Goal: Obtain resource: Obtain resource

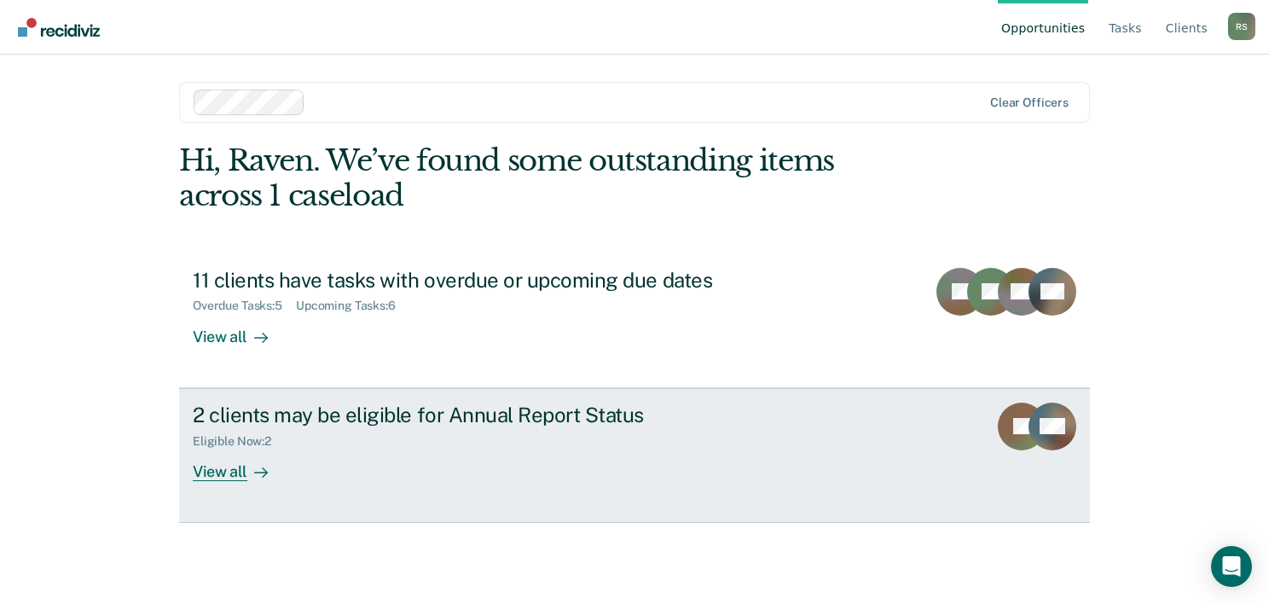
click at [213, 451] on div "View all" at bounding box center [241, 464] width 96 height 33
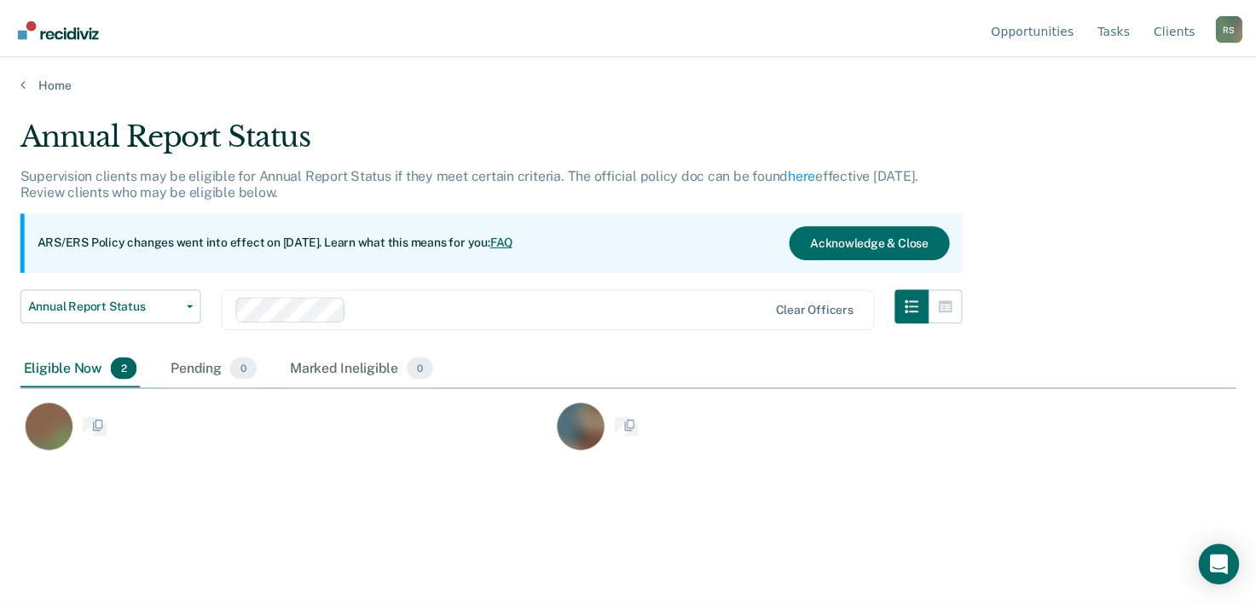
scroll to position [345, 1215]
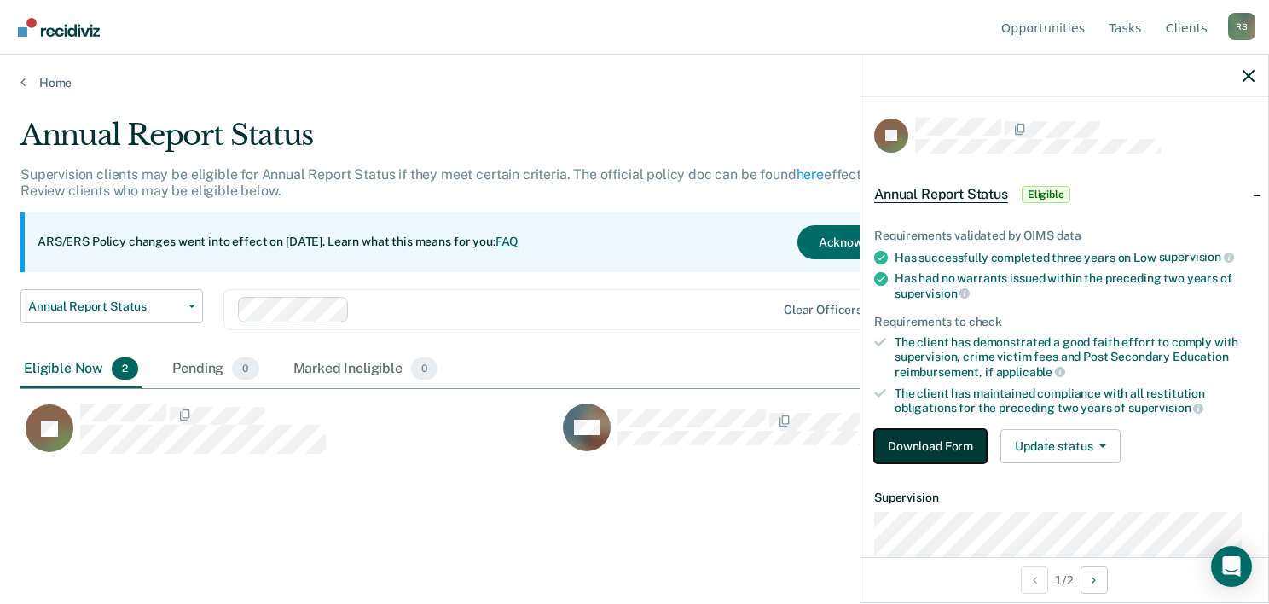
click at [919, 441] on button "Download Form" at bounding box center [930, 446] width 113 height 34
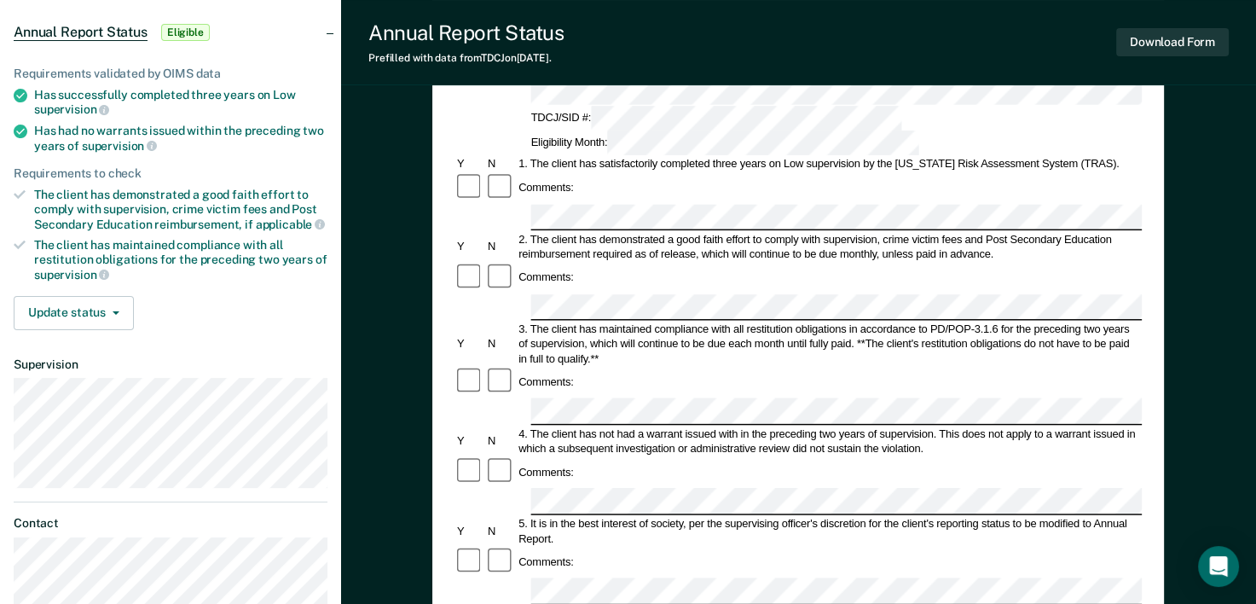
scroll to position [171, 0]
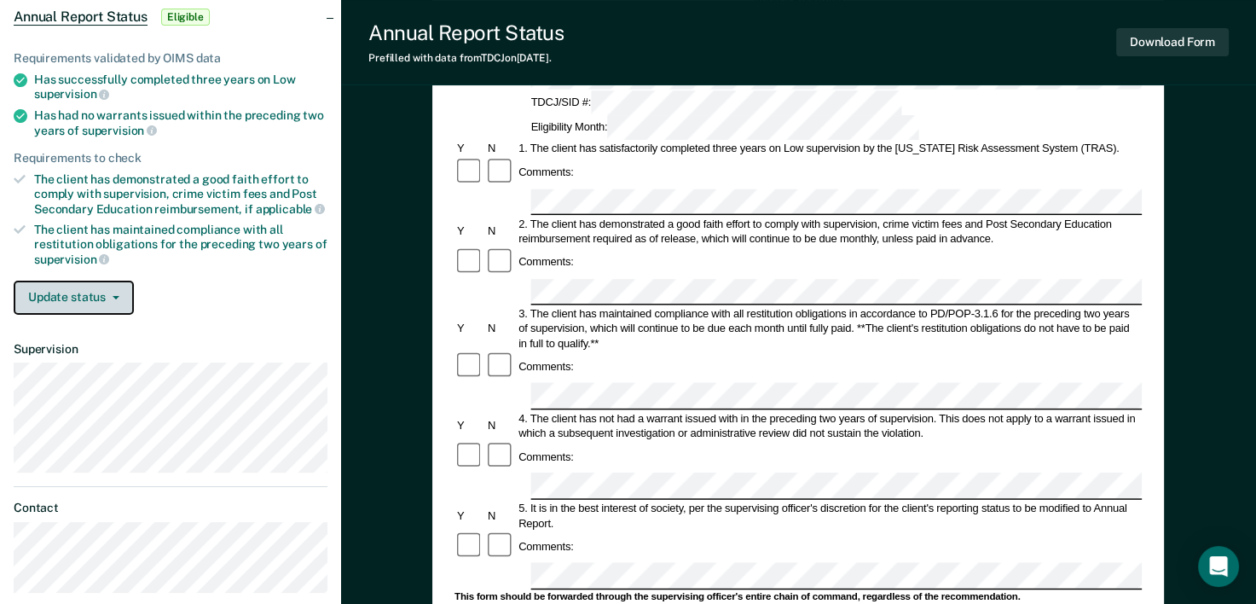
click at [78, 287] on button "Update status" at bounding box center [74, 298] width 120 height 34
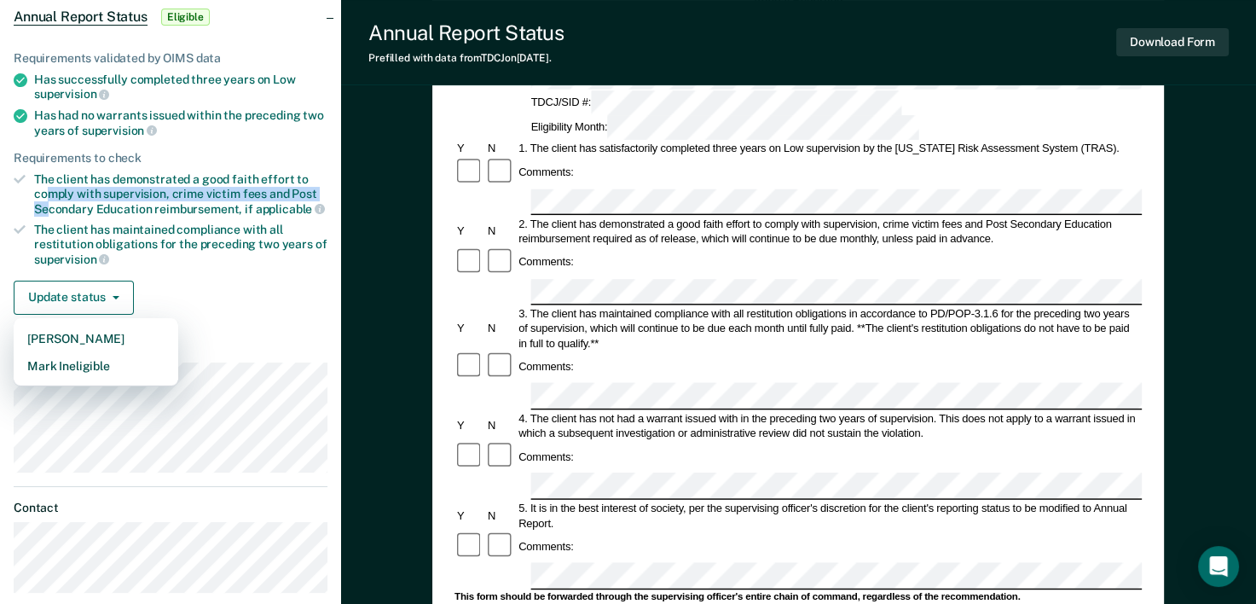
click at [49, 196] on div "The client has demonstrated a good faith effort to comply with supervision, cri…" at bounding box center [180, 193] width 293 height 43
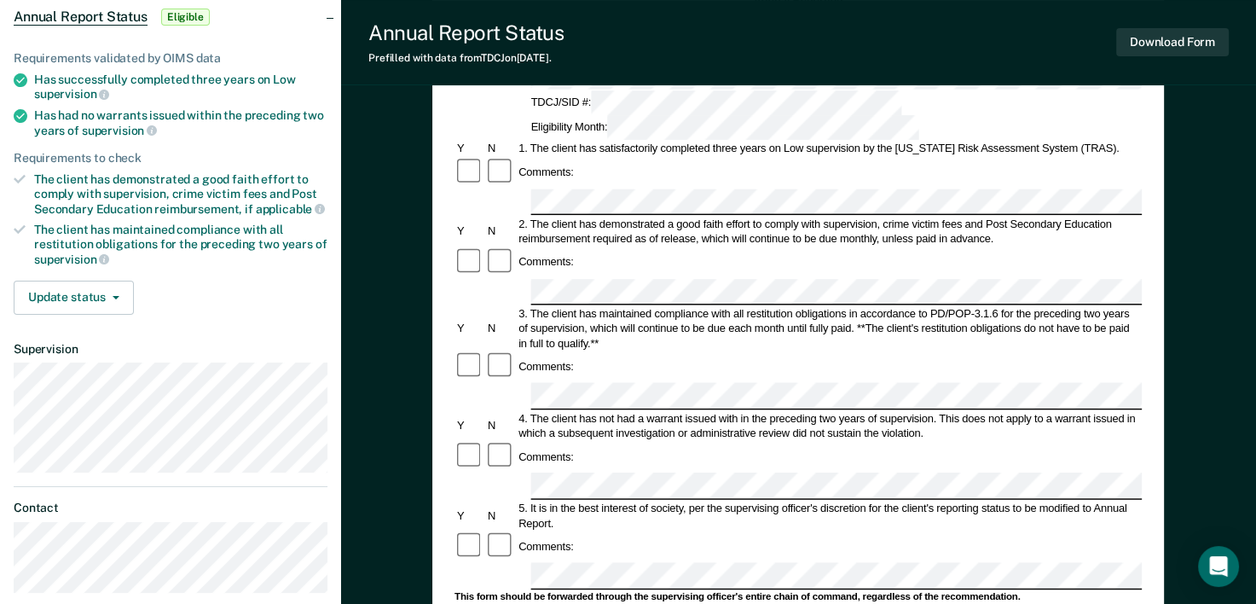
drag, startPoint x: 49, startPoint y: 196, endPoint x: 24, endPoint y: 178, distance: 30.5
click at [24, 178] on icon at bounding box center [20, 179] width 12 height 12
click at [14, 167] on ul "Requirements validated by OIMS data Has successfully completed three years on L…" at bounding box center [171, 159] width 314 height 216
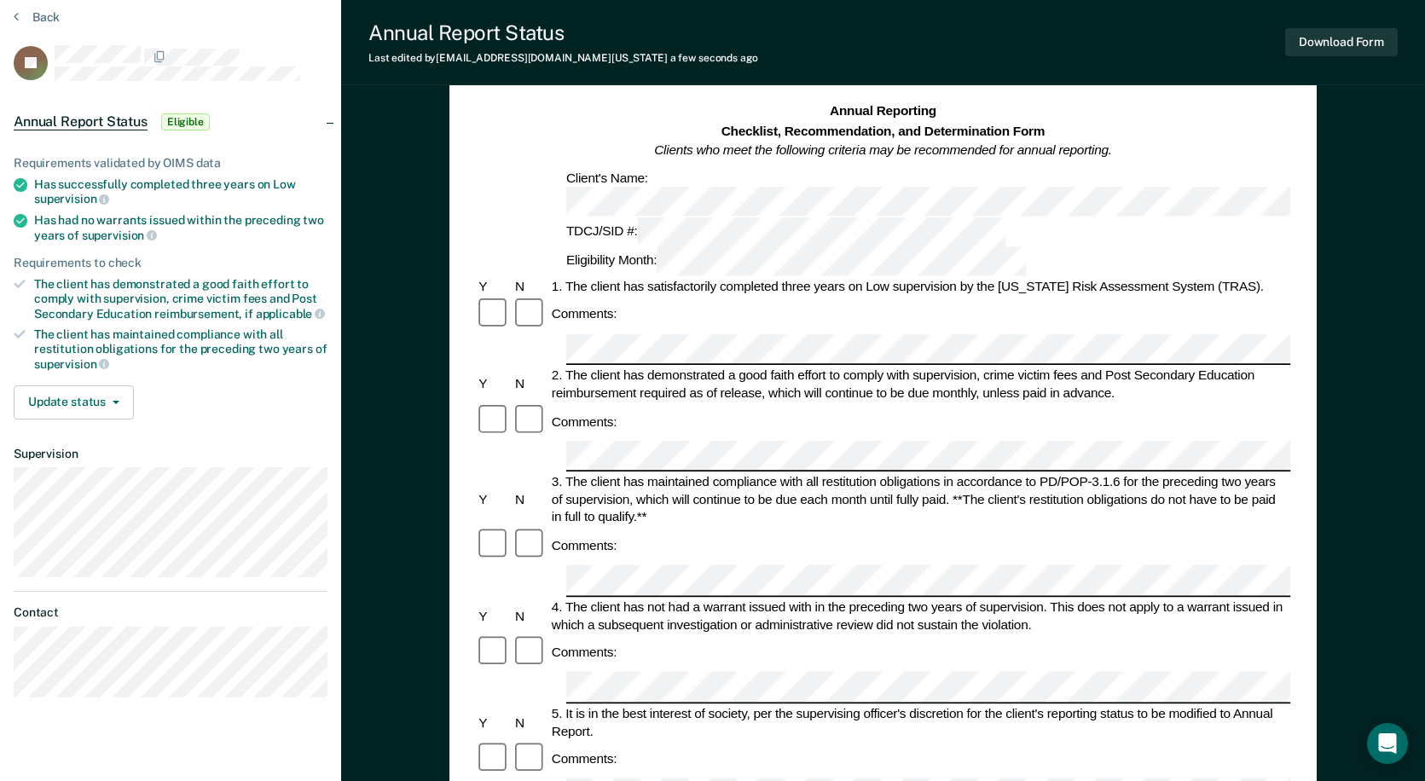
scroll to position [85, 0]
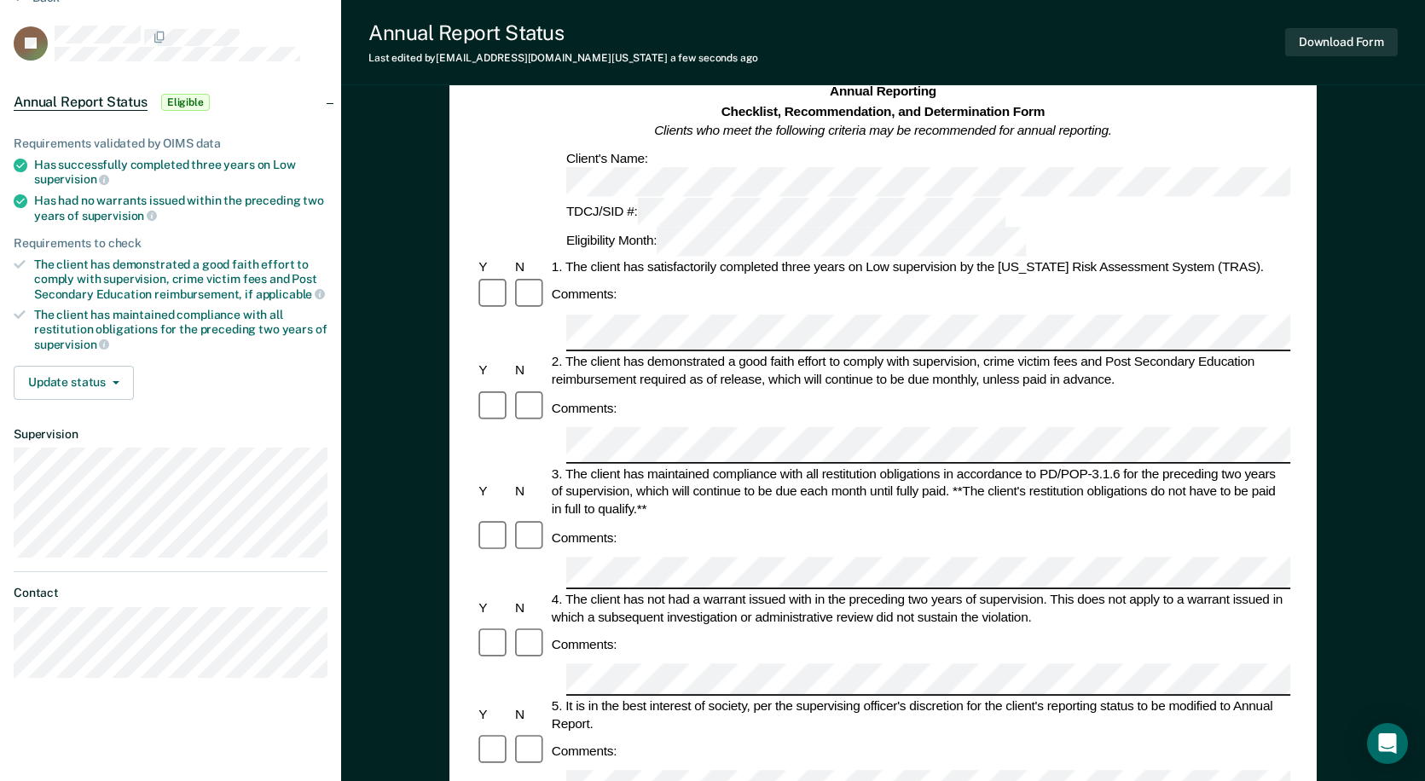
click at [1000, 466] on div "3. The client has maintained compliance with all restitution obligations in acc…" at bounding box center [920, 492] width 742 height 53
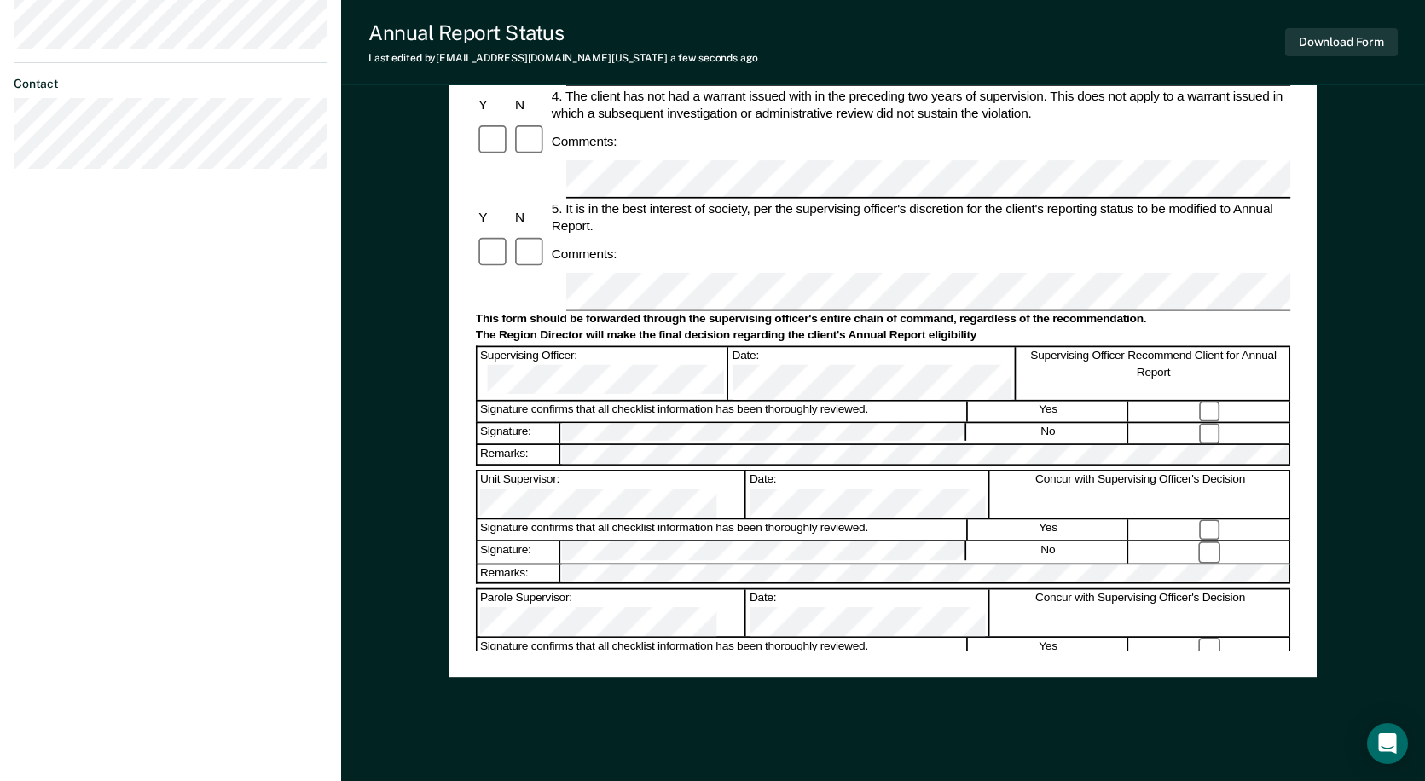
scroll to position [597, 0]
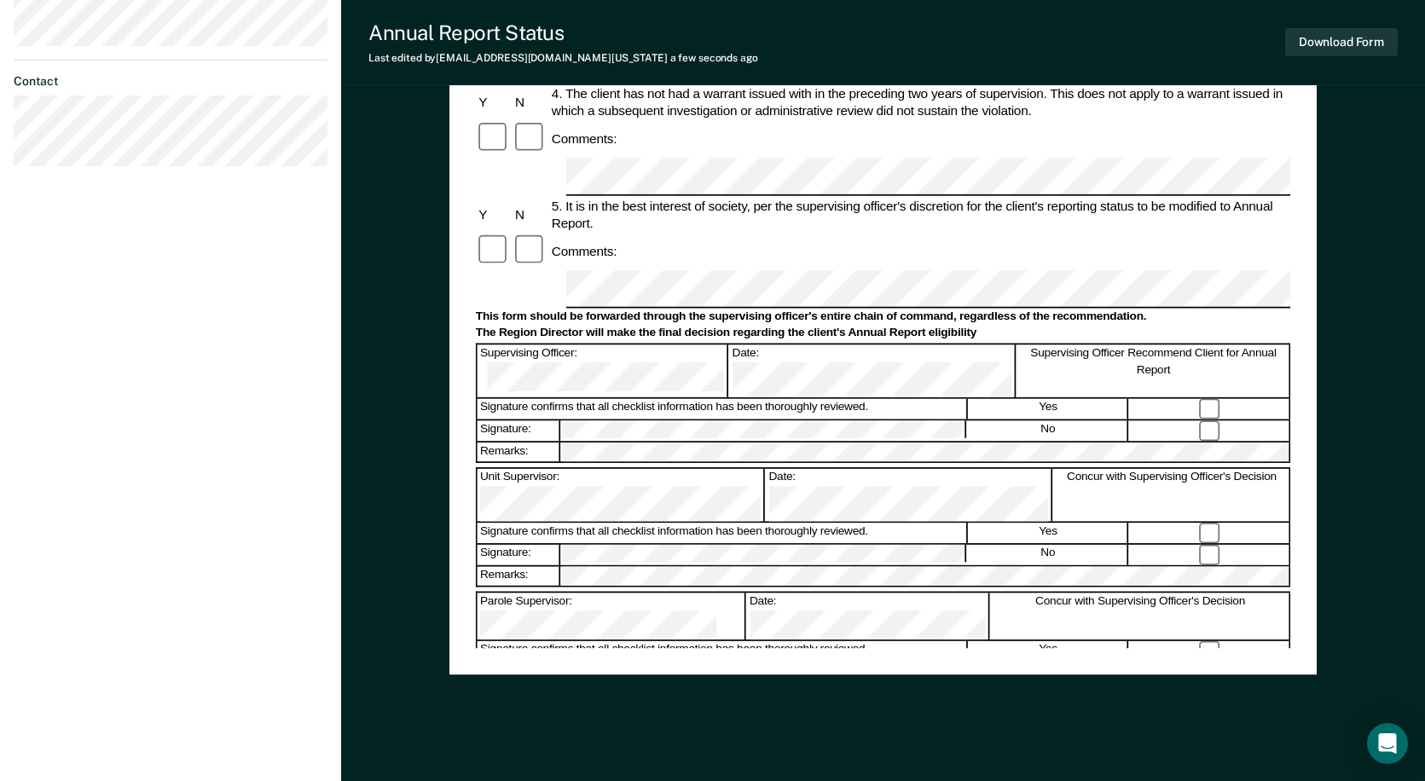
click at [561, 469] on div "Unit Supervisor:" at bounding box center [621, 495] width 287 height 52
click at [624, 603] on div "Assistant Region Director:" at bounding box center [612, 739] width 268 height 47
click at [686, 603] on div "Assistant Region Director:" at bounding box center [621, 742] width 287 height 52
click at [777, 603] on div "Annual Reporting Checklist, Recommendation, and Determination Form Clients who …" at bounding box center [883, 110] width 815 height 1078
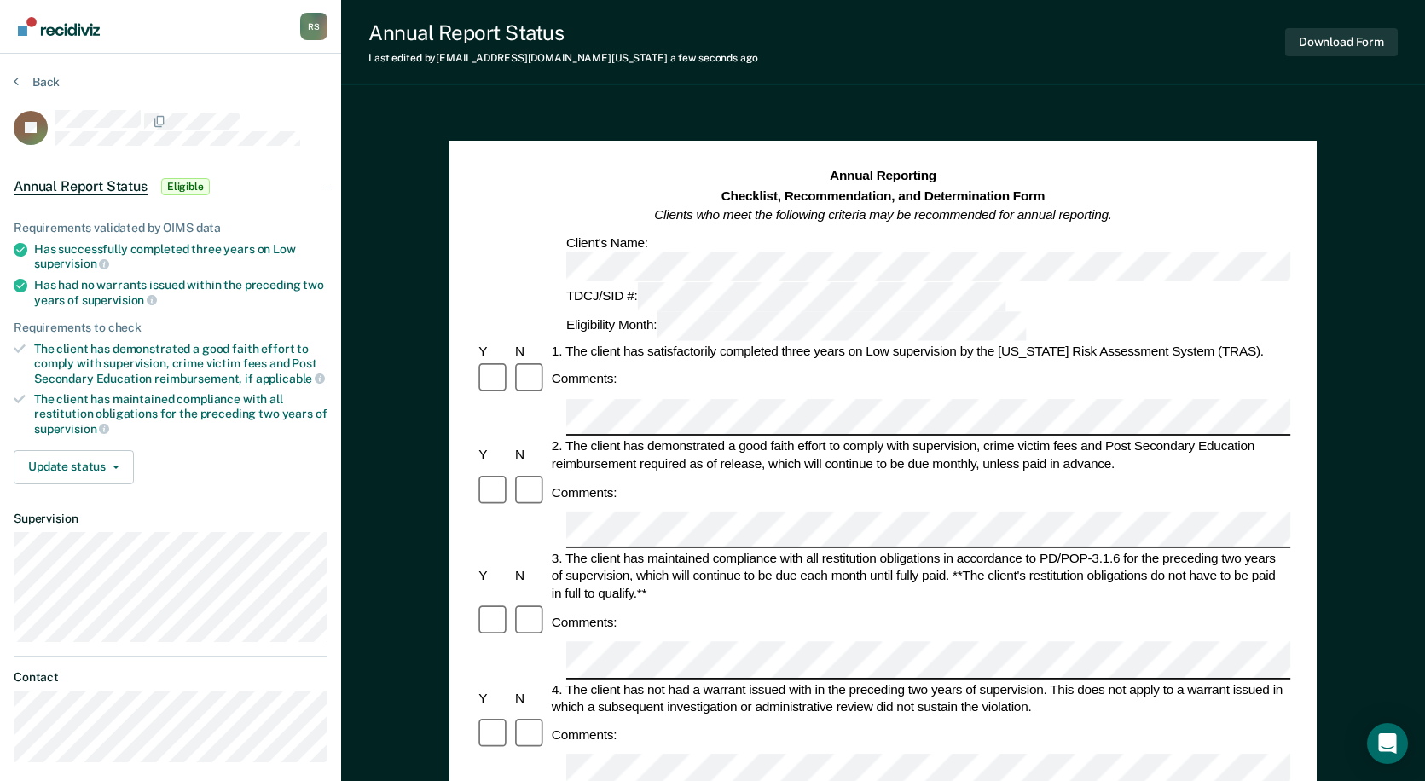
scroll to position [0, 0]
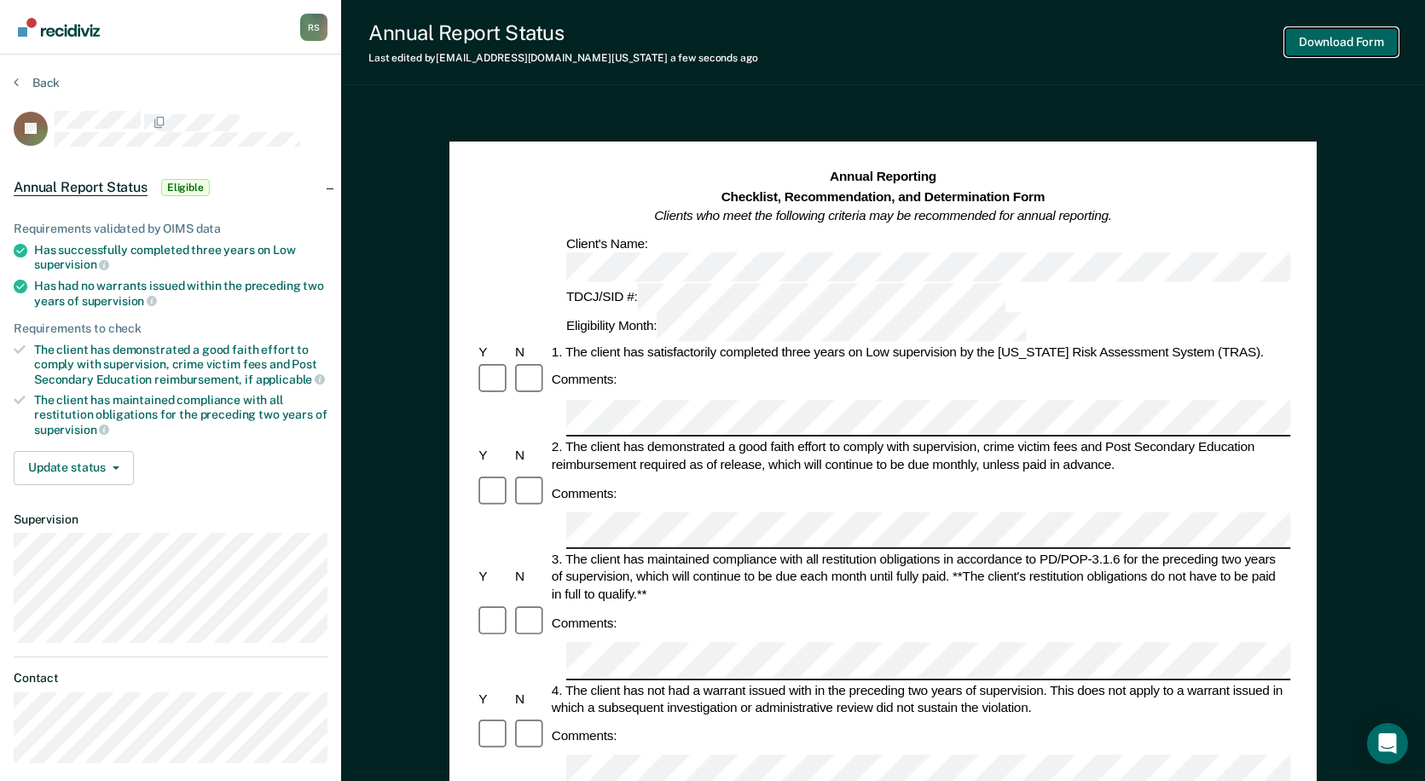
click at [1268, 36] on button "Download Form" at bounding box center [1341, 42] width 113 height 28
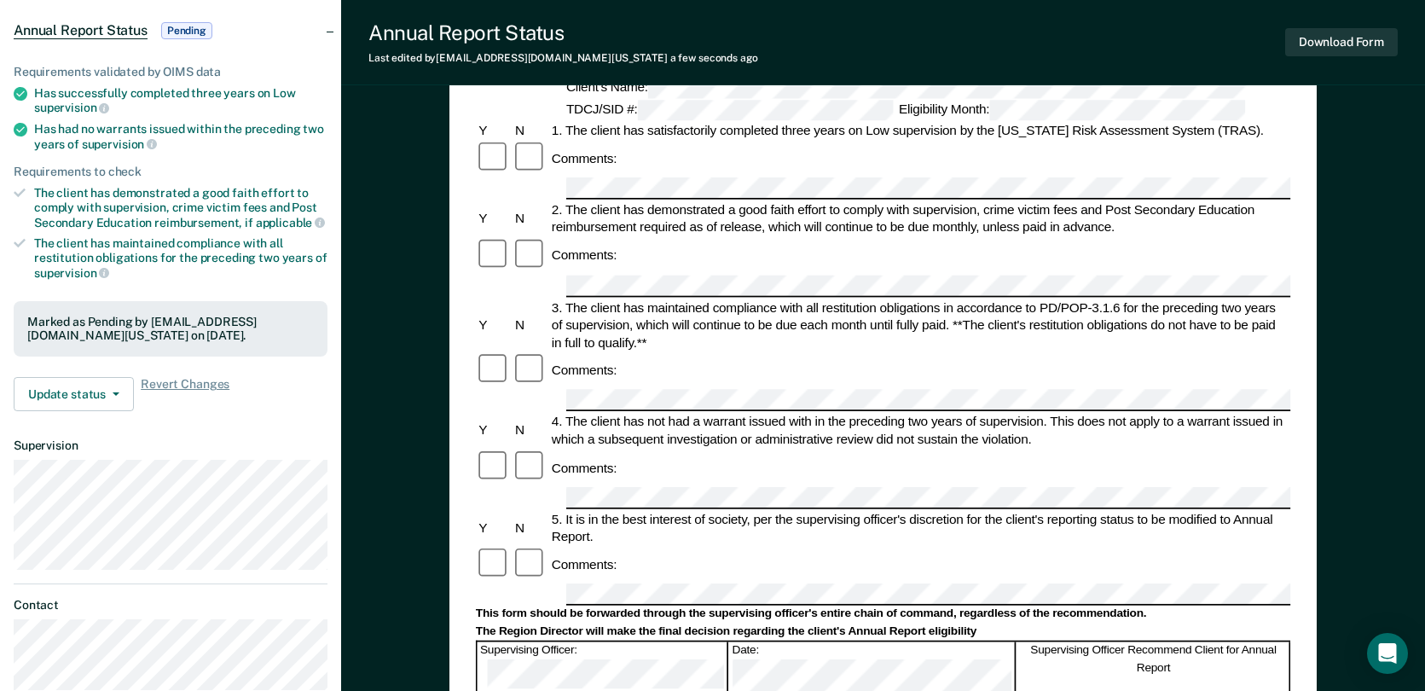
scroll to position [171, 0]
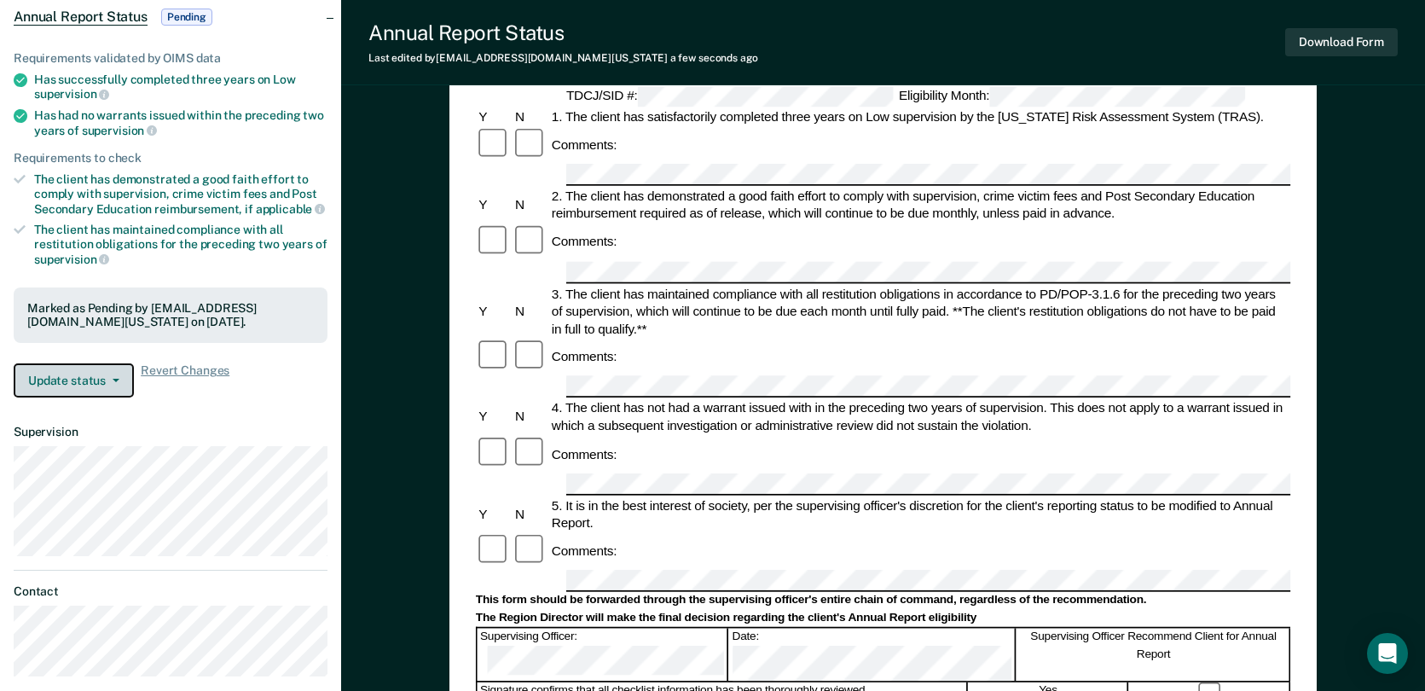
click at [123, 386] on button "Update status" at bounding box center [74, 380] width 120 height 34
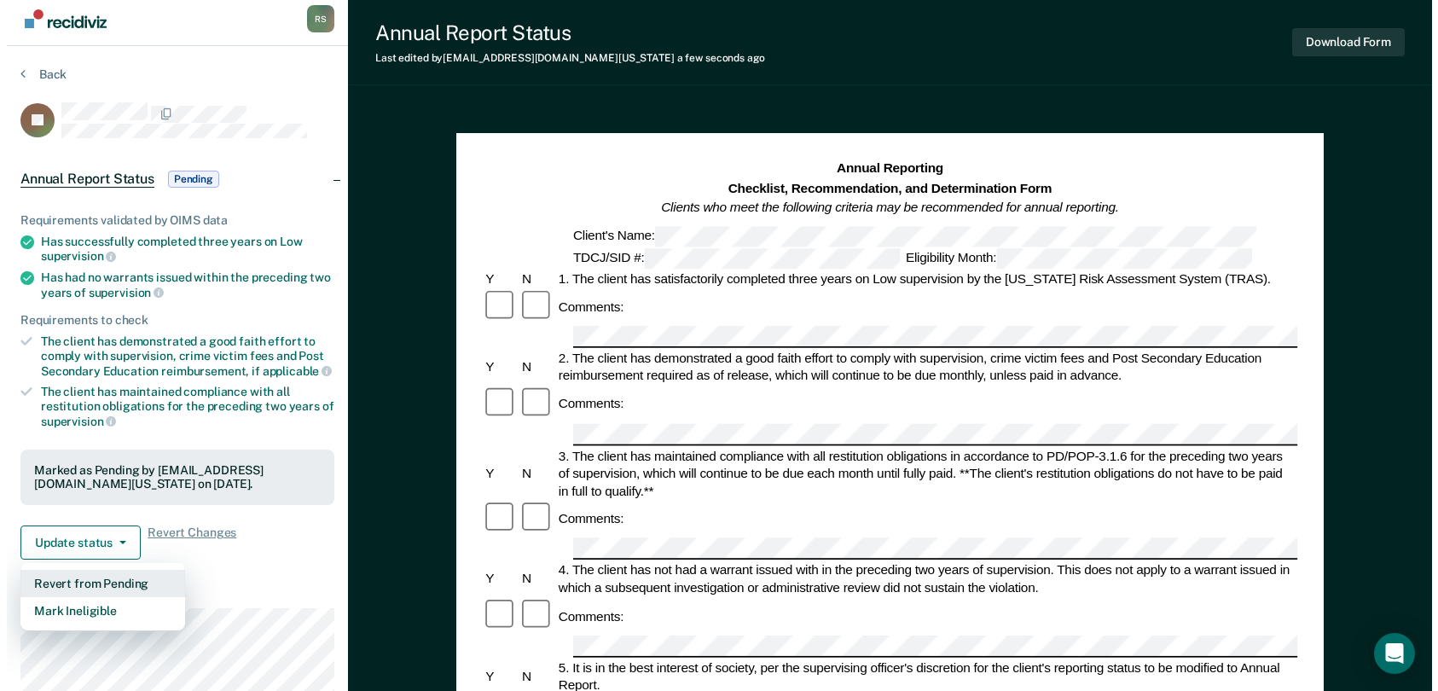
scroll to position [0, 0]
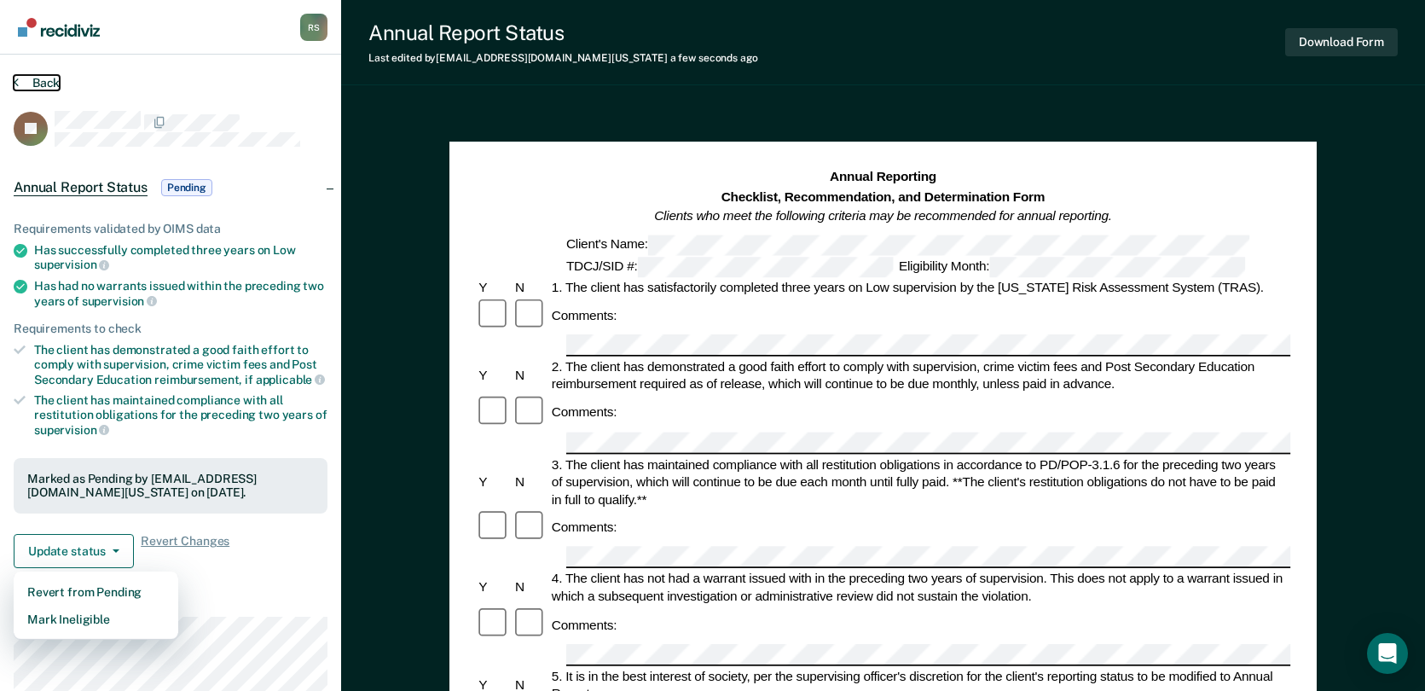
click at [26, 81] on button "Back" at bounding box center [37, 82] width 46 height 15
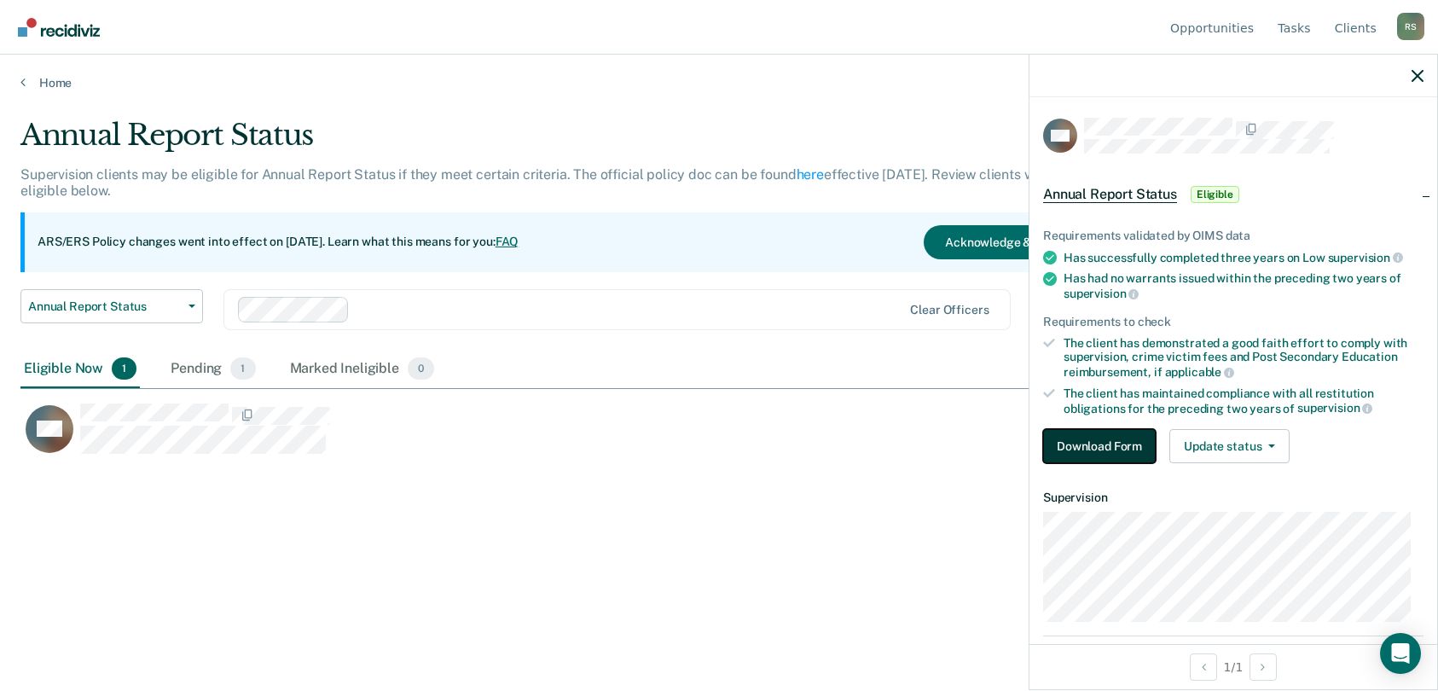
click at [1086, 444] on button "Download Form" at bounding box center [1099, 446] width 113 height 34
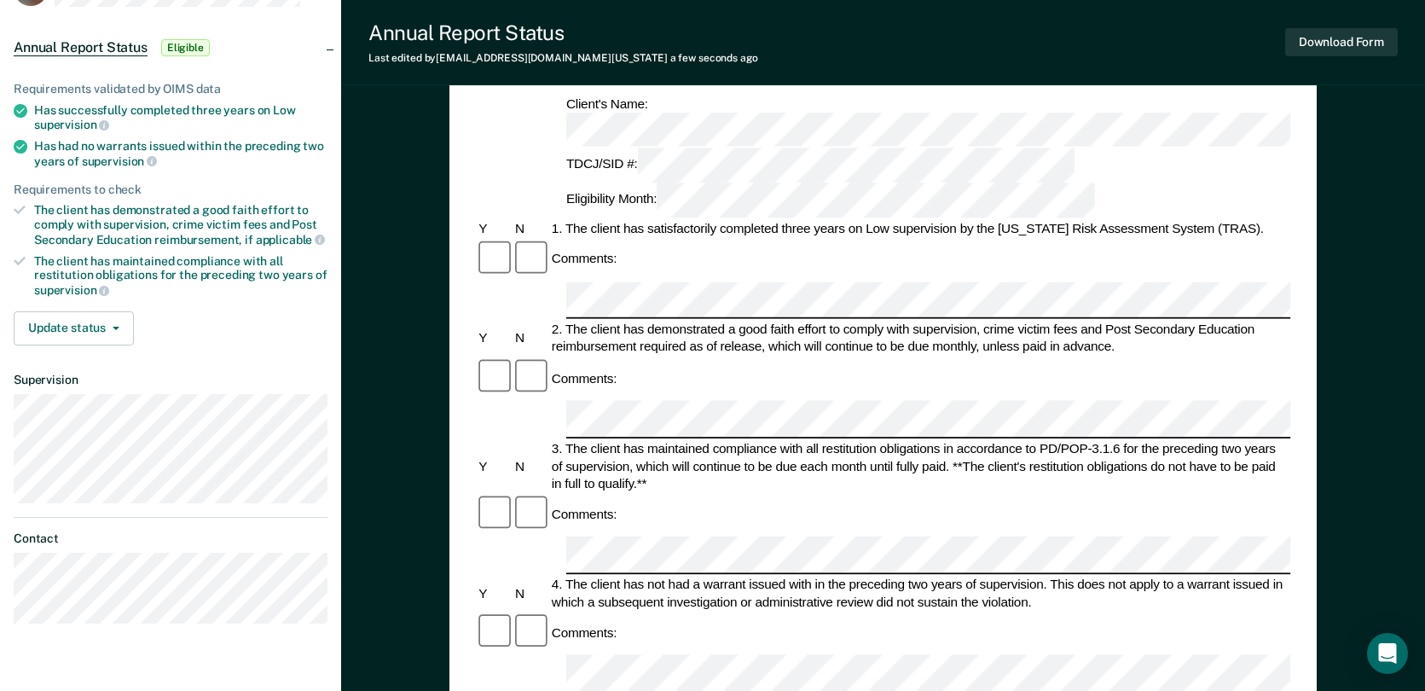
scroll to position [171, 0]
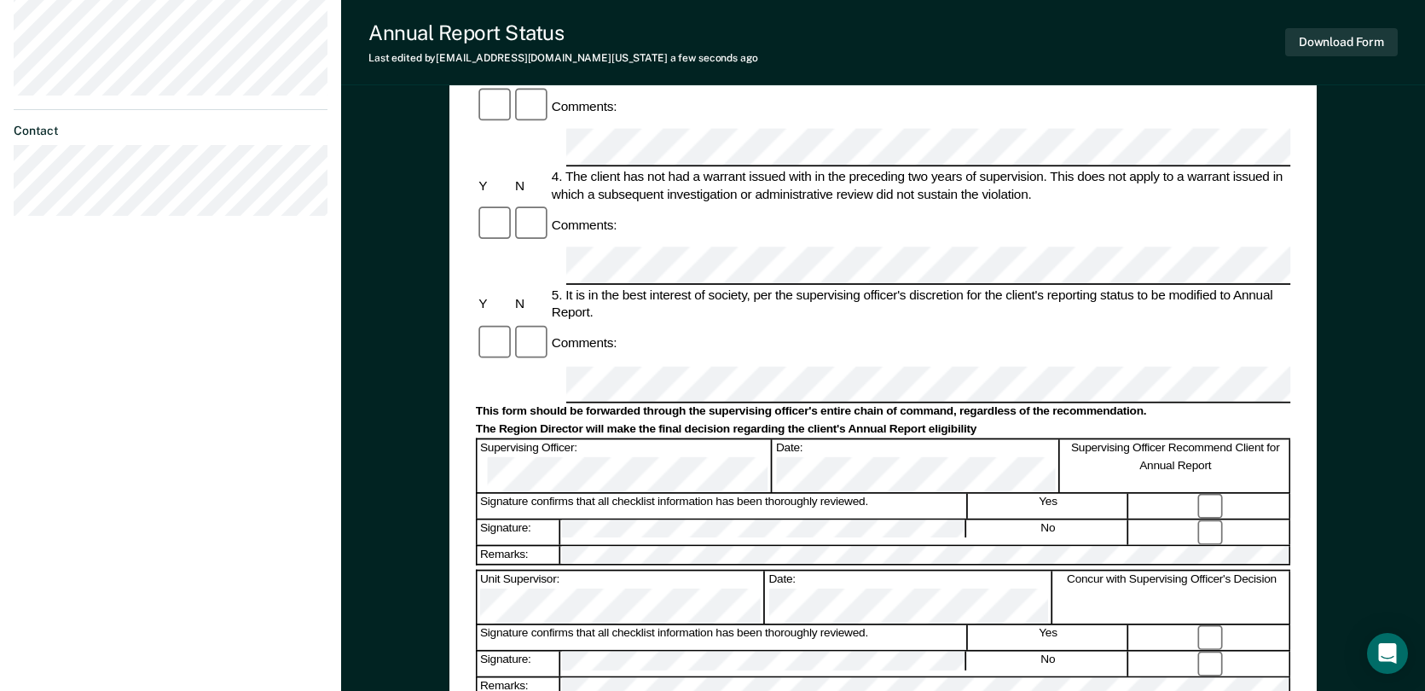
scroll to position [597, 0]
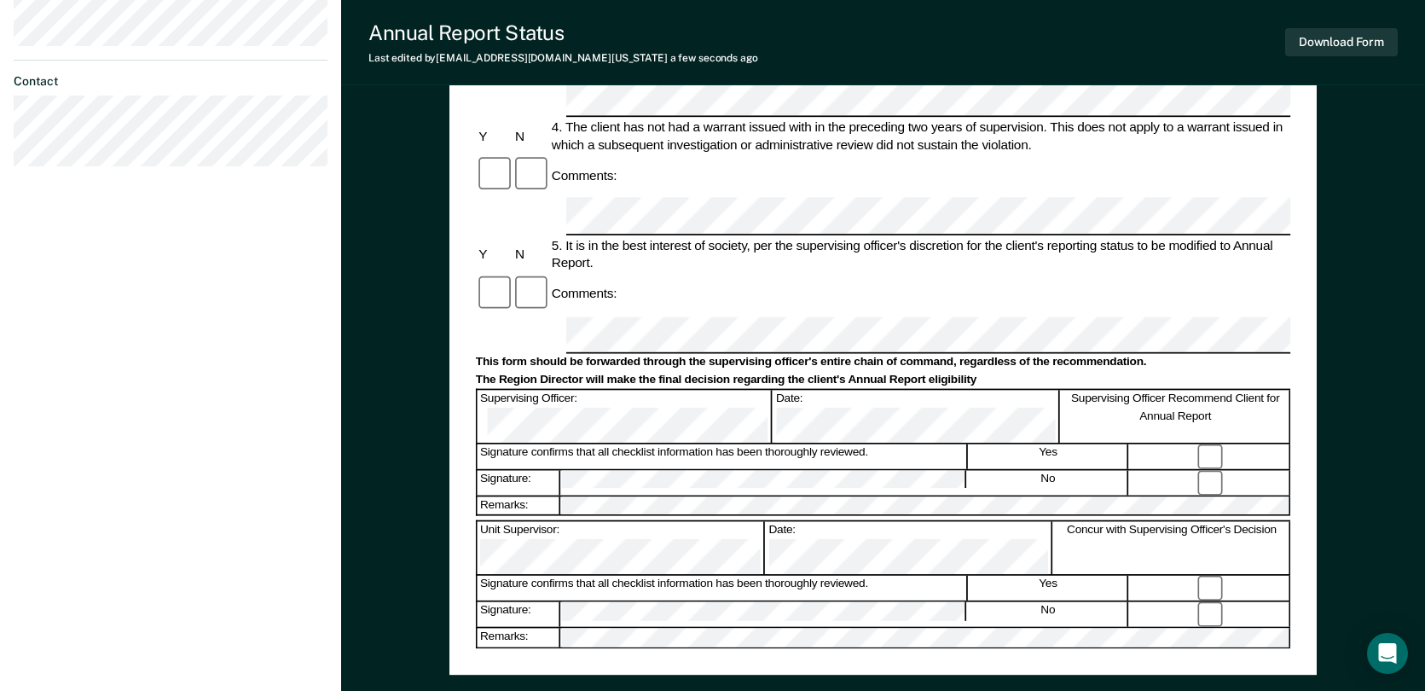
click at [553, 235] on form "Annual Reporting Checklist, Recommendation, and Determination Form Clients who …" at bounding box center [883, 316] width 815 height 1490
click at [483, 603] on div "Parole Supervisor:" at bounding box center [621, 680] width 287 height 52
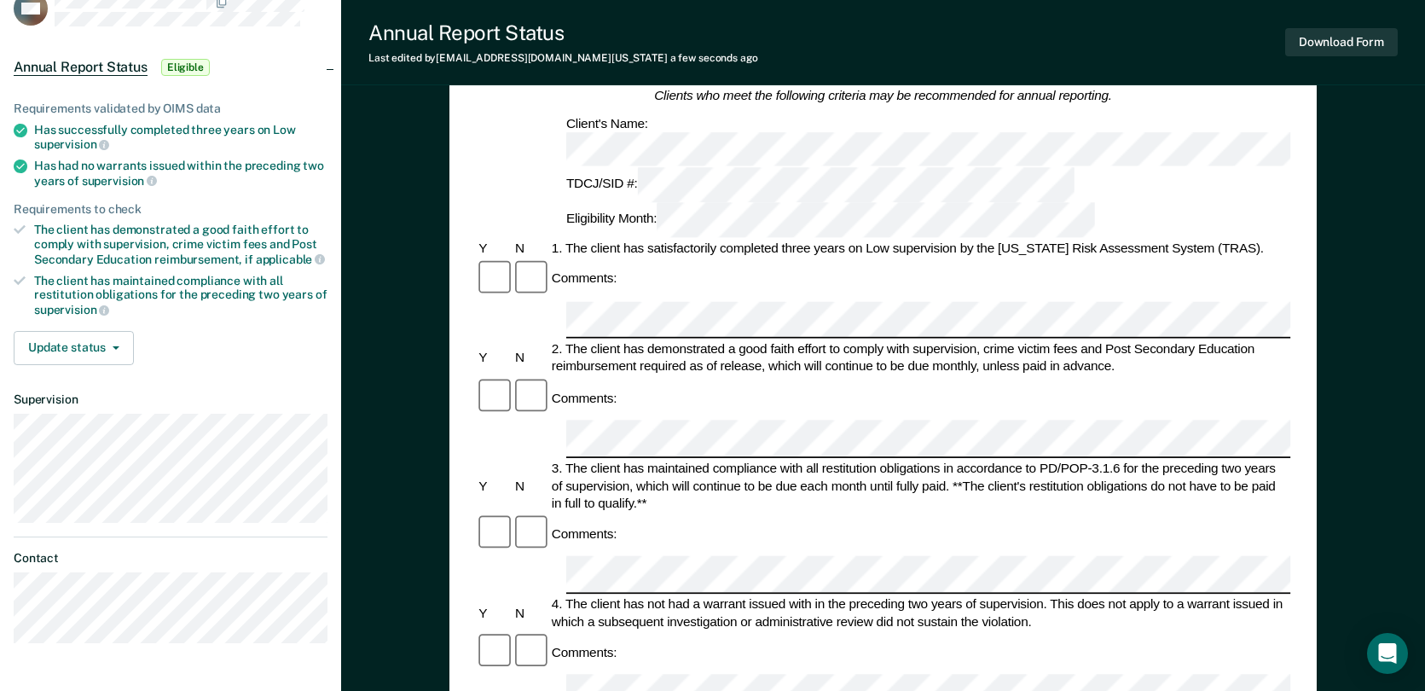
scroll to position [0, 0]
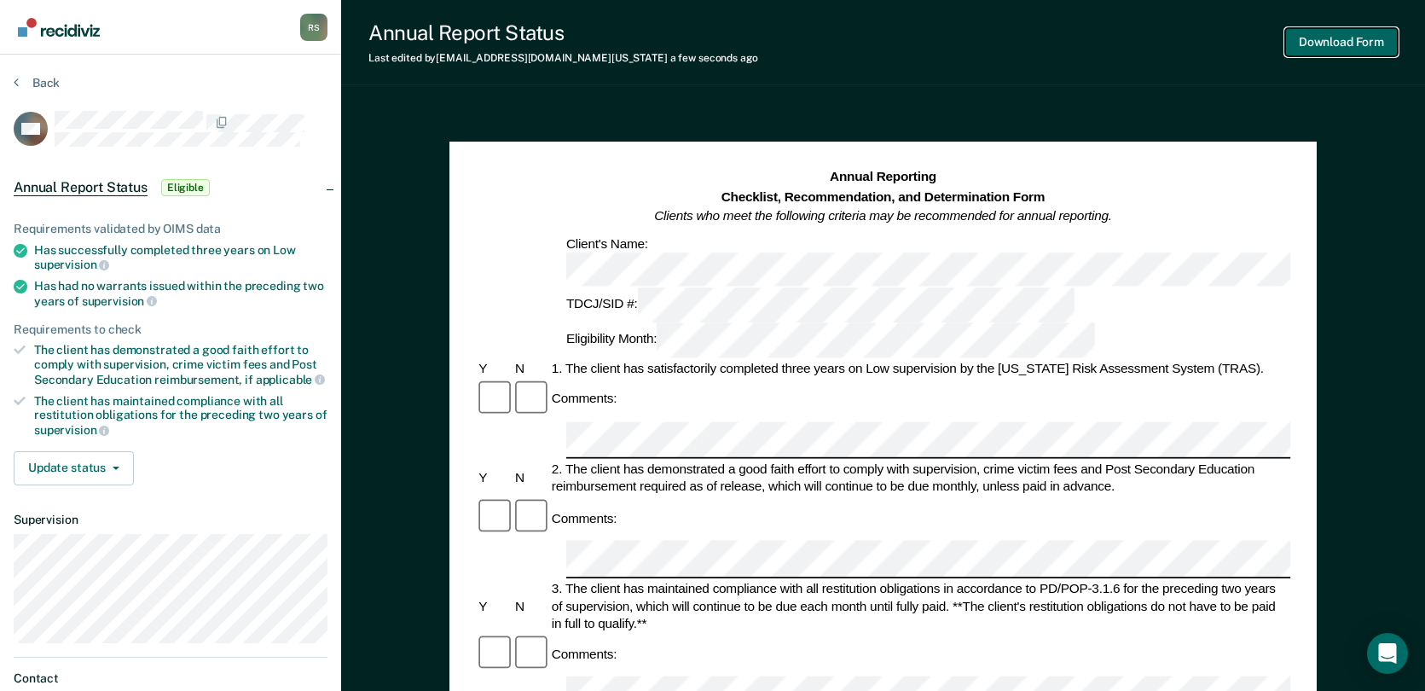
click at [1268, 43] on button "Download Form" at bounding box center [1341, 42] width 113 height 28
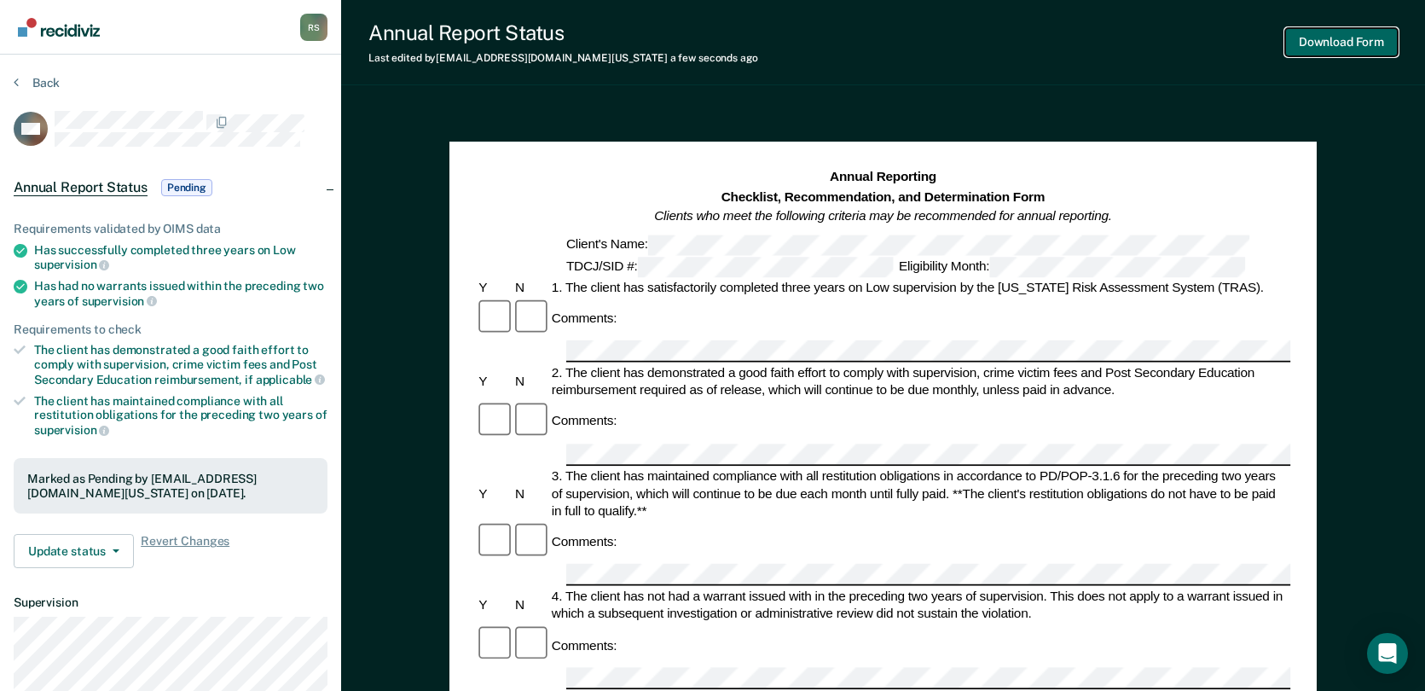
click at [1268, 34] on button "Download Form" at bounding box center [1341, 42] width 113 height 28
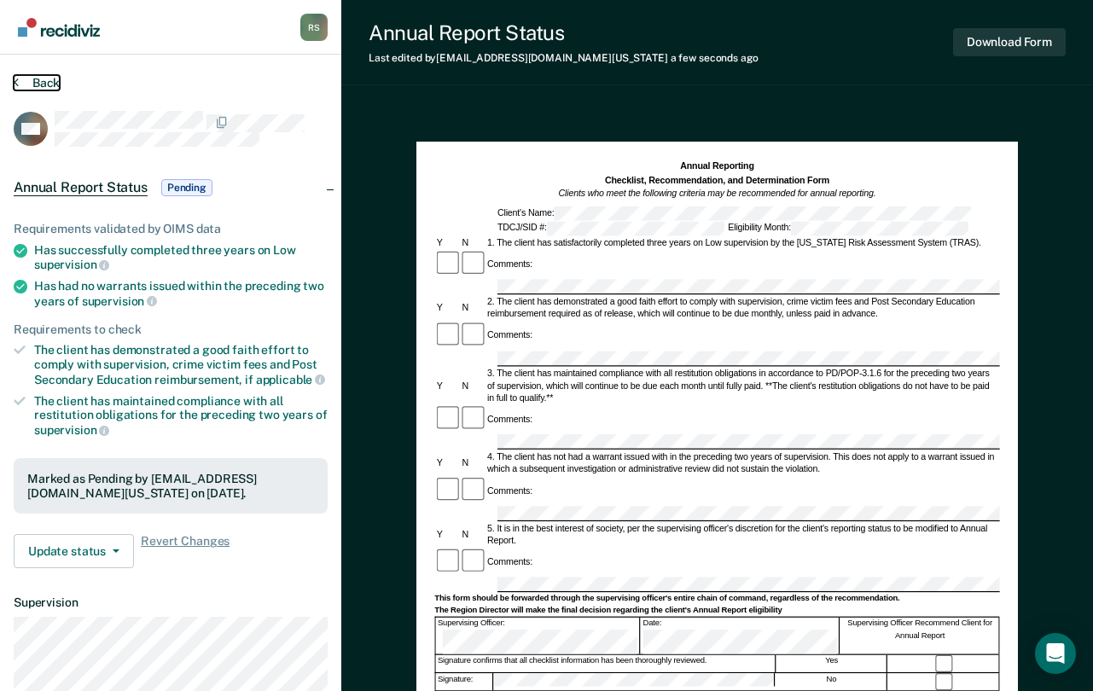
click at [43, 79] on button "Back" at bounding box center [37, 82] width 46 height 15
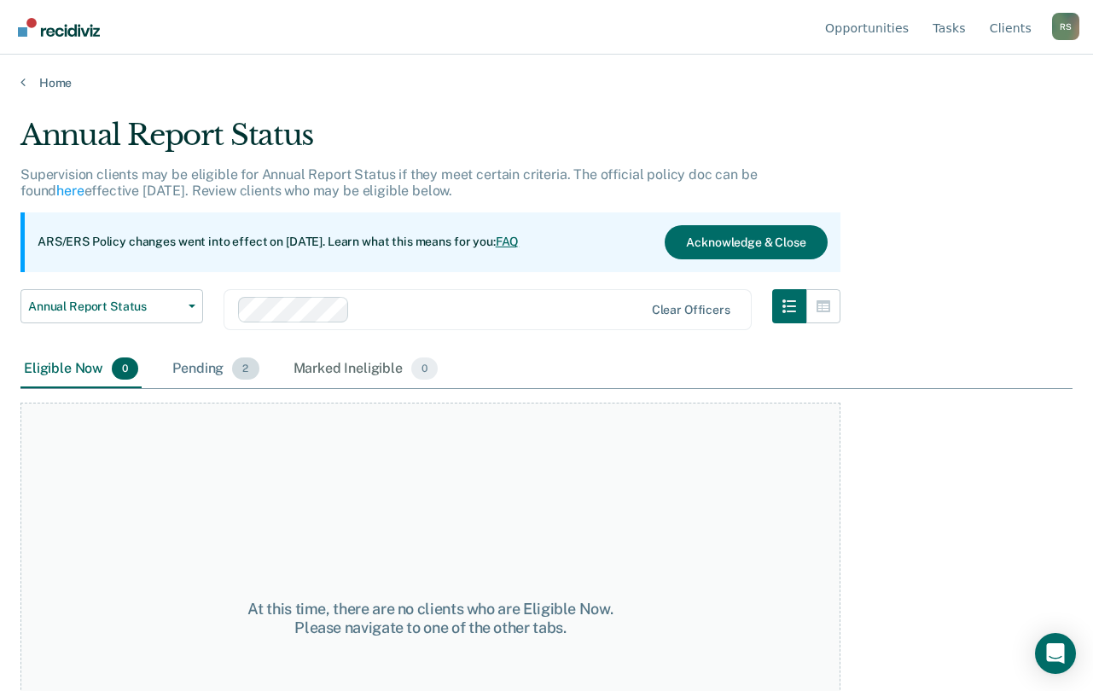
click at [234, 371] on span "2" at bounding box center [245, 368] width 26 height 22
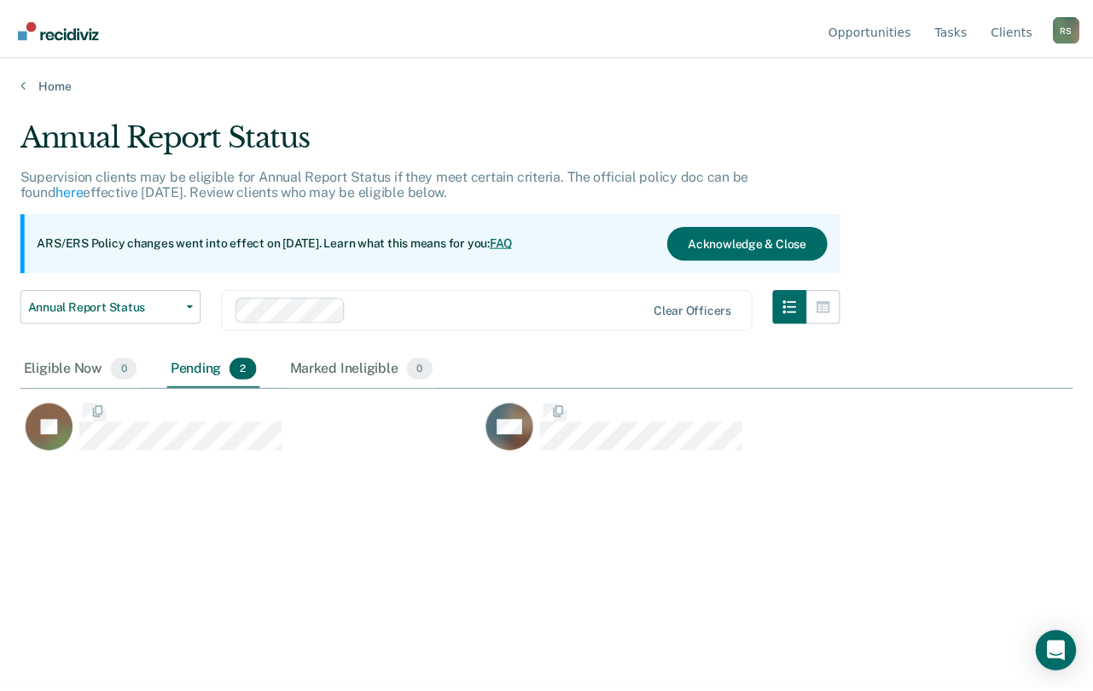
scroll to position [432, 1052]
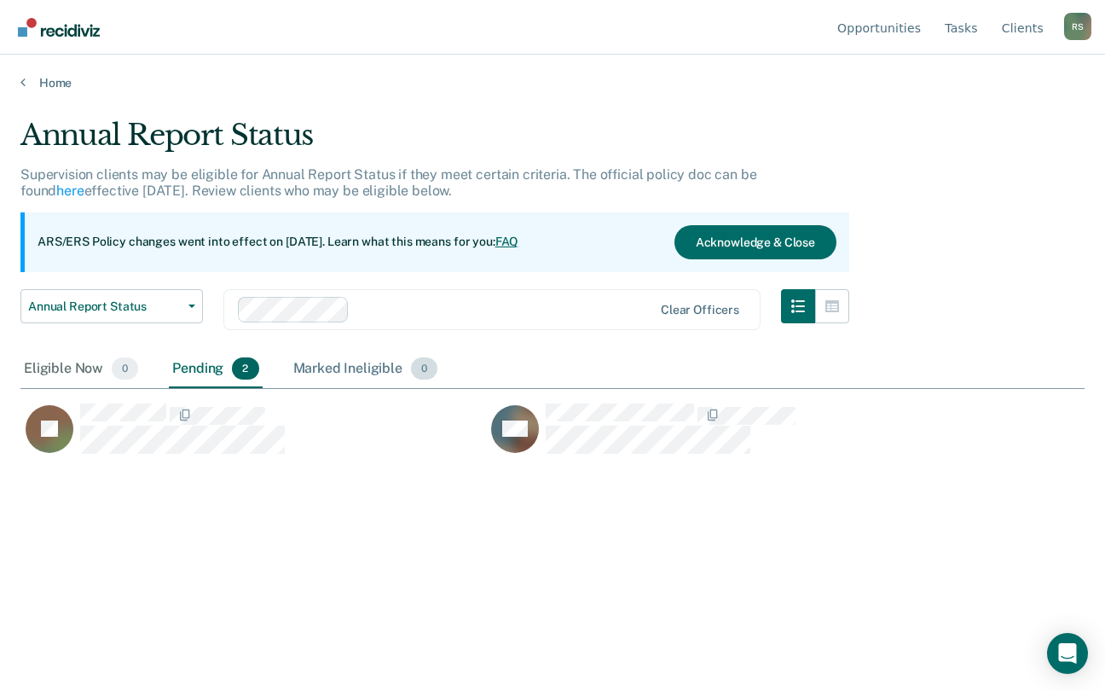
click at [360, 369] on div "Marked Ineligible 0" at bounding box center [366, 370] width 152 height 38
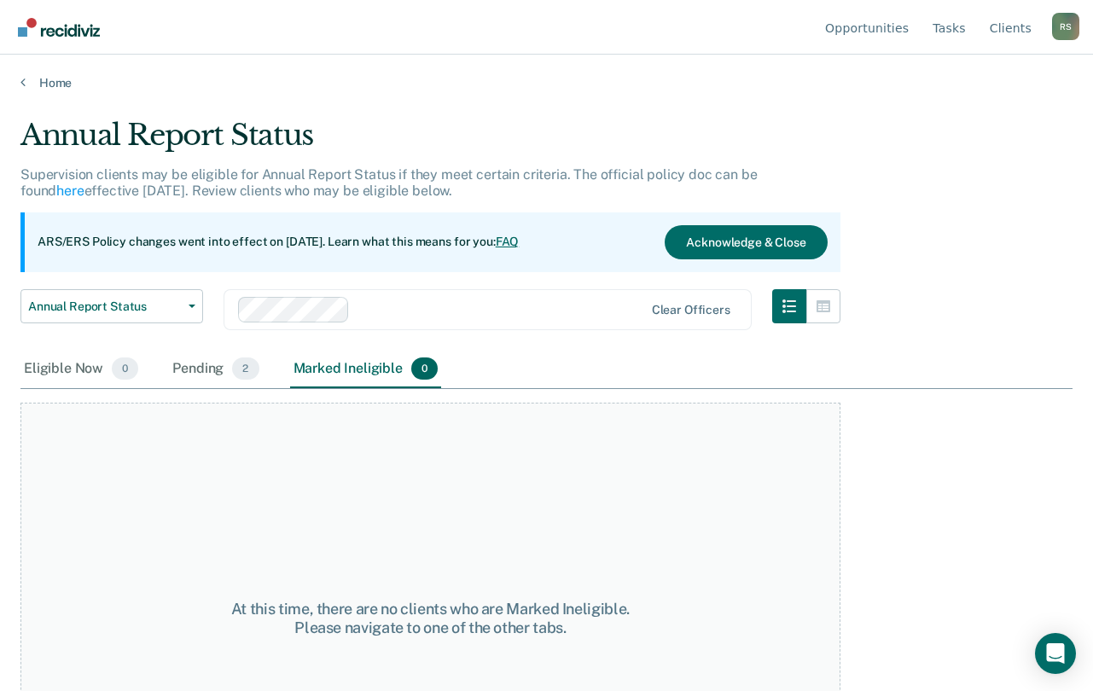
click at [732, 222] on div "ARS/ERS Policy changes went into effect on [DATE]. Learn what this means for yo…" at bounding box center [430, 242] width 820 height 60
click at [732, 238] on button "Acknowledge & Close" at bounding box center [745, 242] width 162 height 34
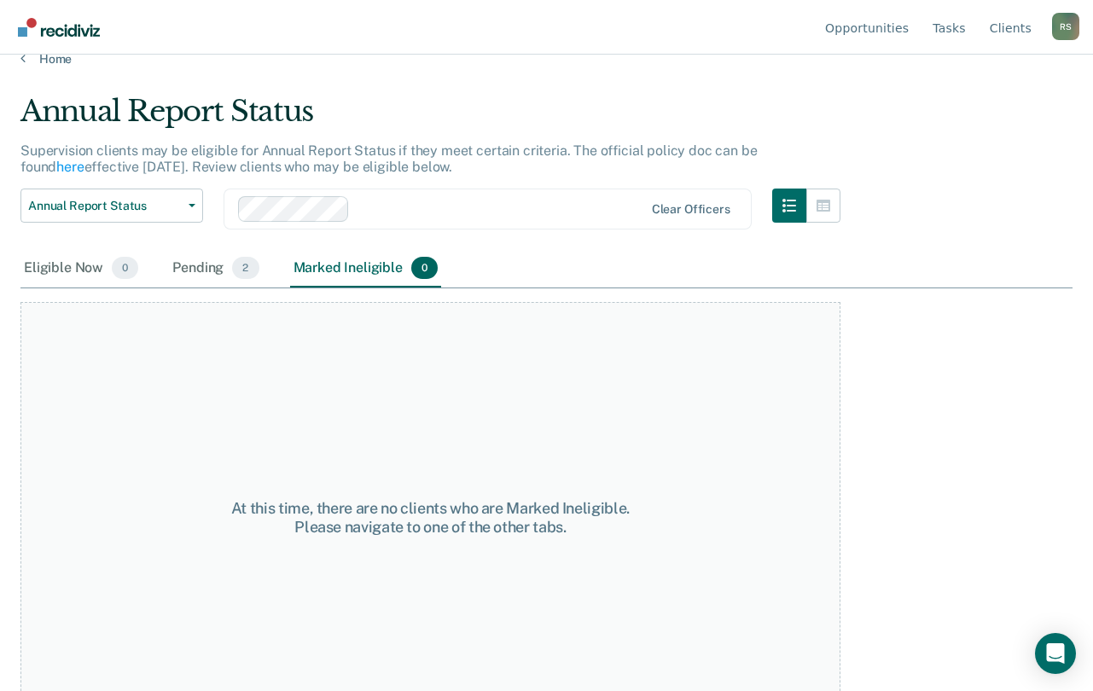
scroll to position [0, 0]
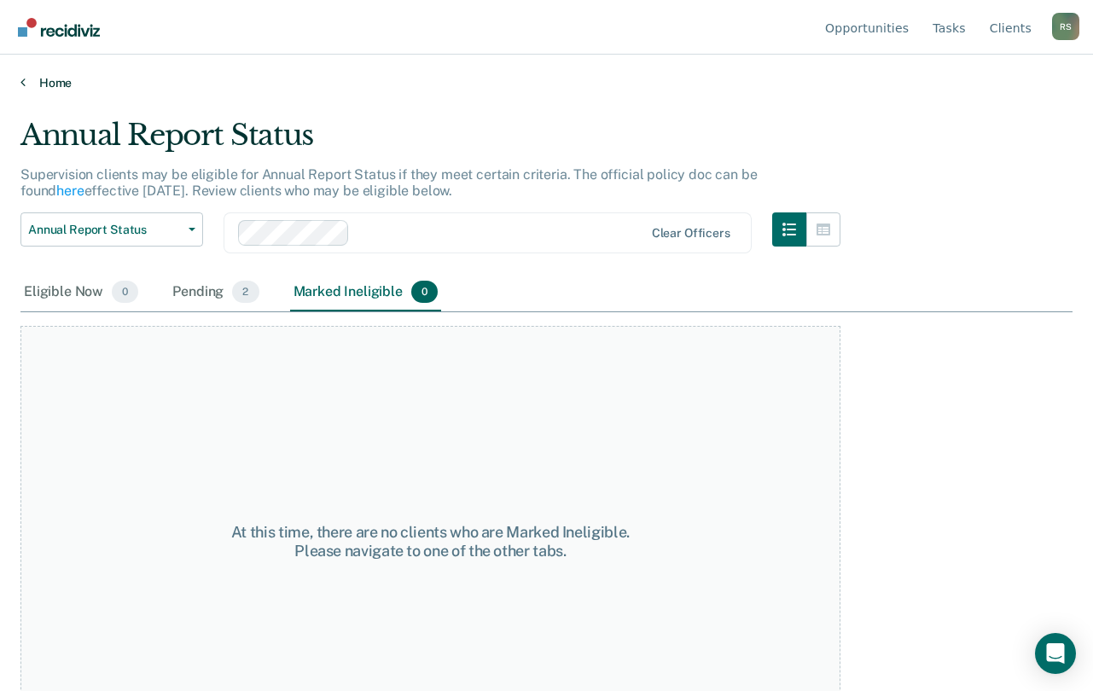
click at [68, 78] on link "Home" at bounding box center [546, 82] width 1052 height 15
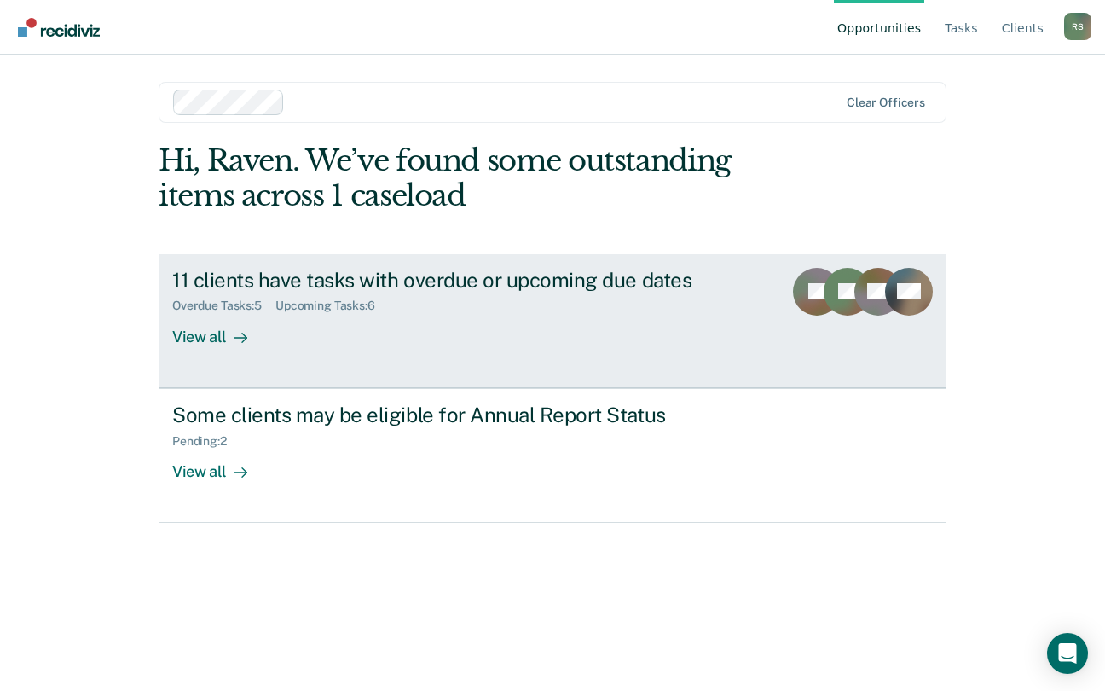
click at [202, 337] on div "View all" at bounding box center [220, 329] width 96 height 33
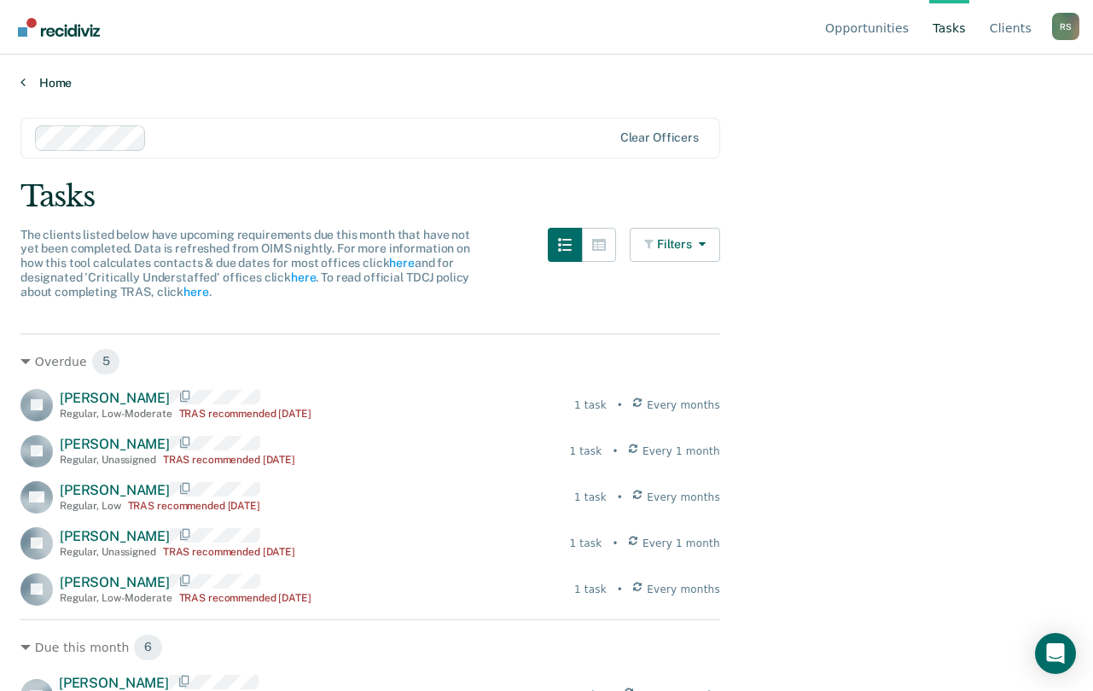
click at [61, 84] on link "Home" at bounding box center [546, 82] width 1052 height 15
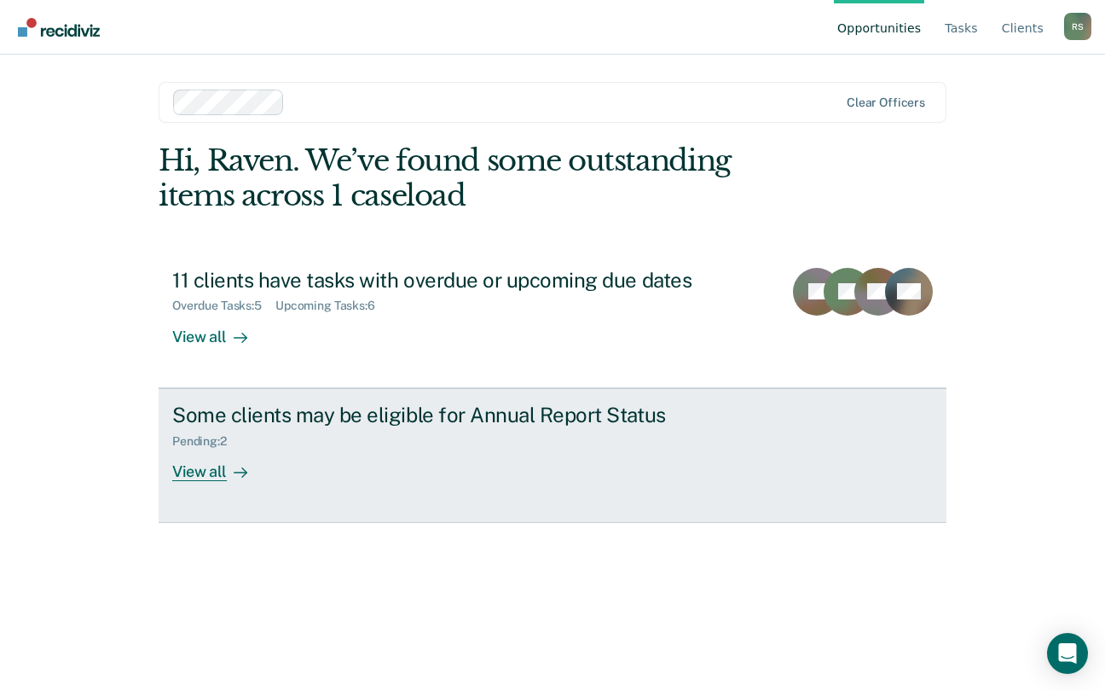
click at [203, 473] on div "View all" at bounding box center [220, 464] width 96 height 33
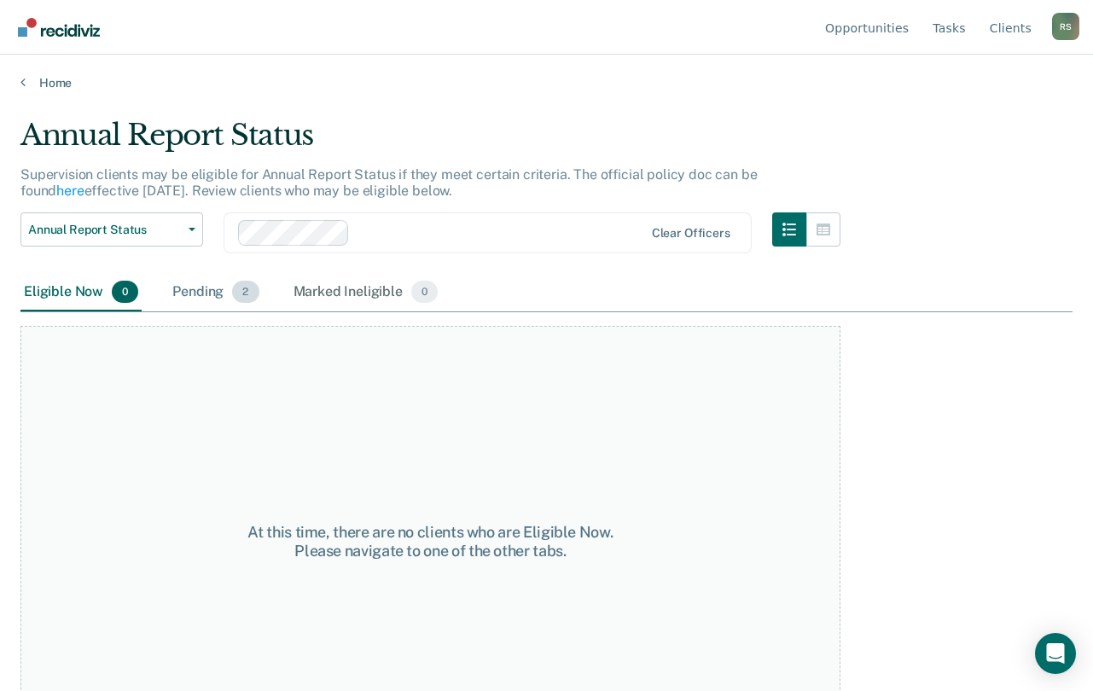
click at [192, 291] on div "Pending 2" at bounding box center [215, 293] width 93 height 38
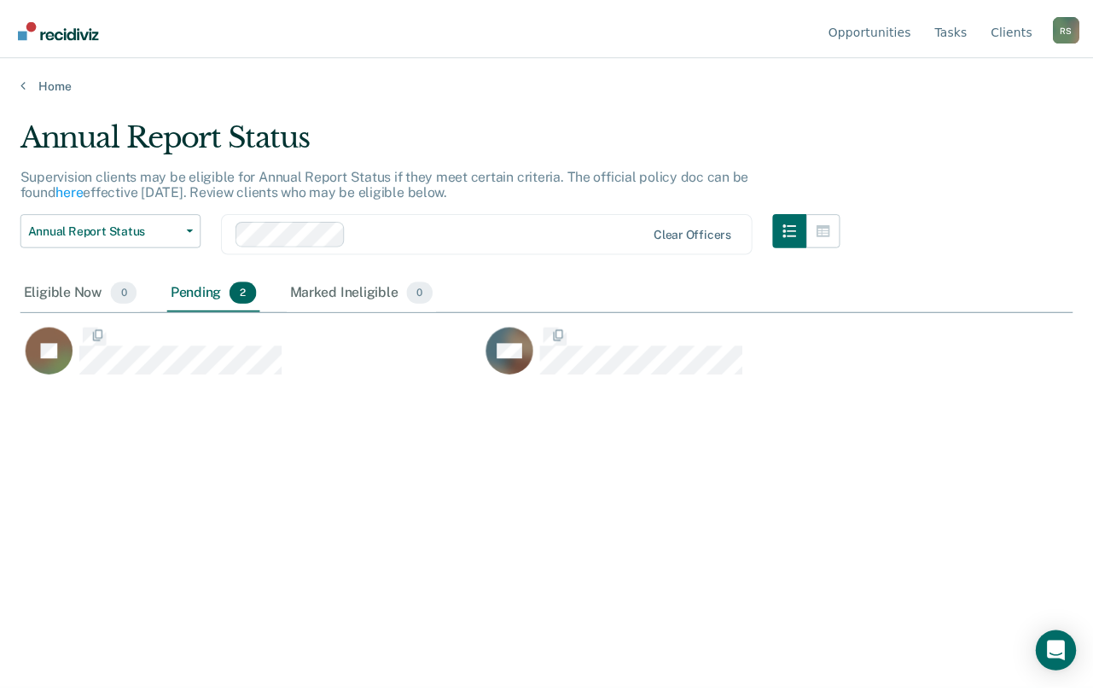
scroll to position [432, 1052]
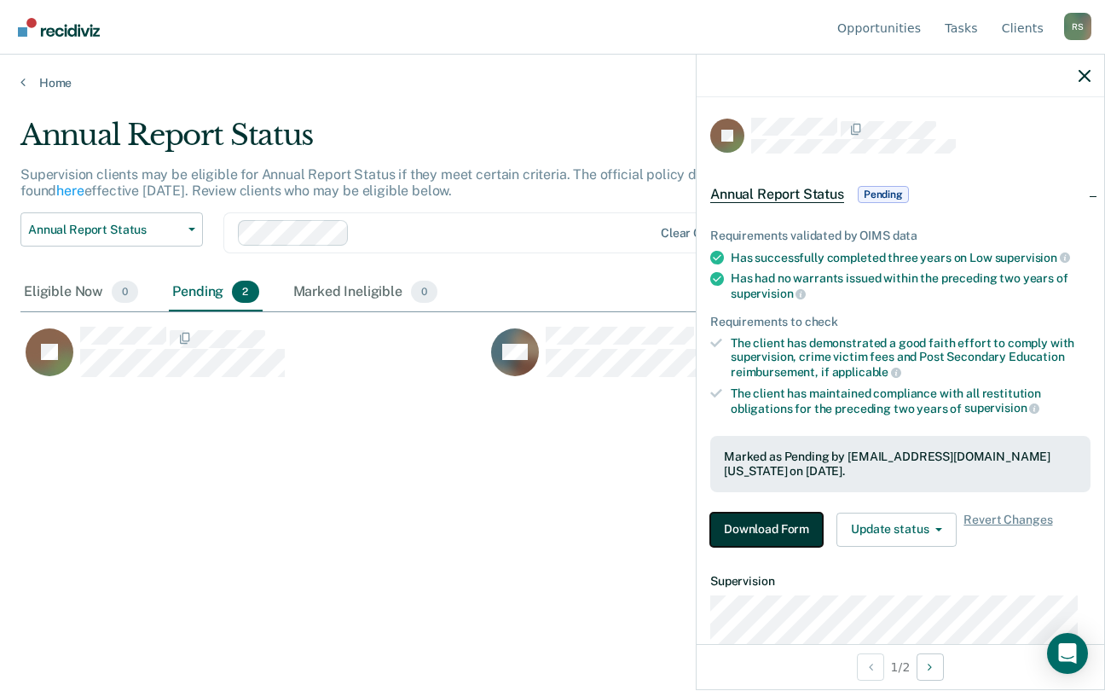
click at [763, 532] on button "Download Form" at bounding box center [766, 530] width 113 height 34
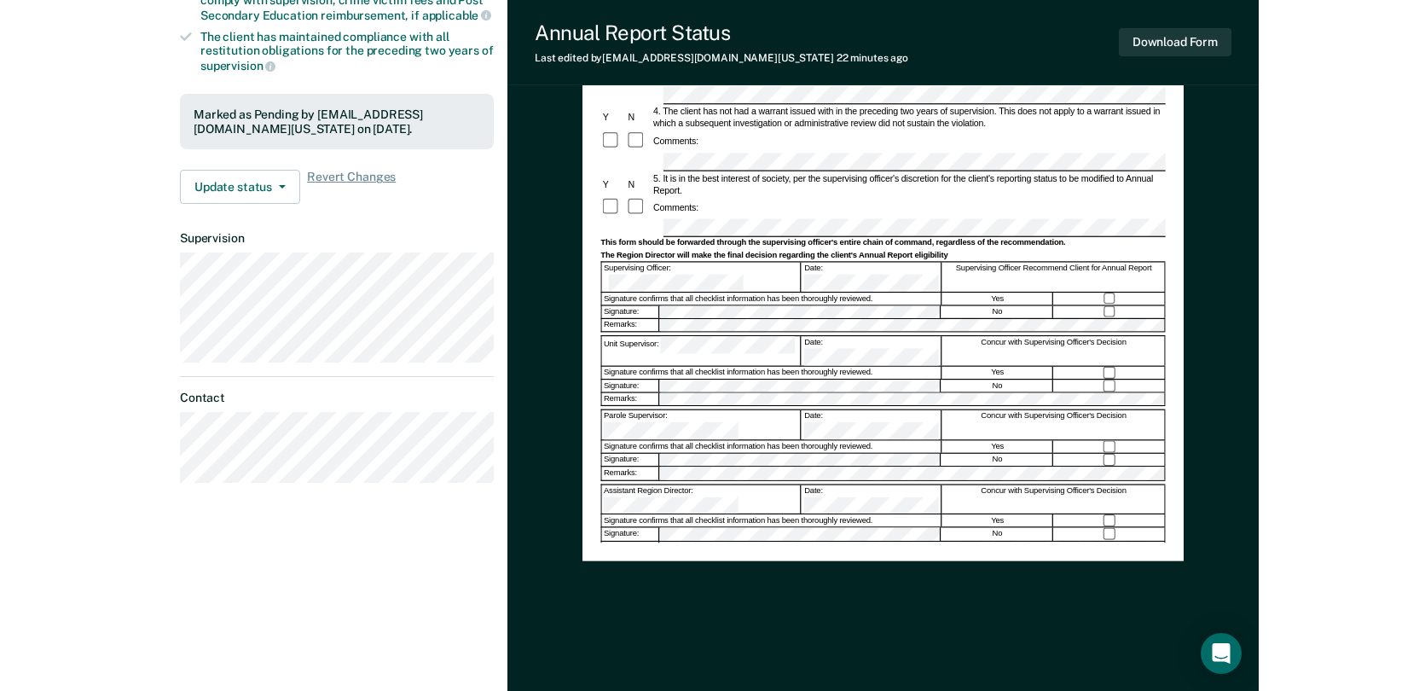
scroll to position [368, 0]
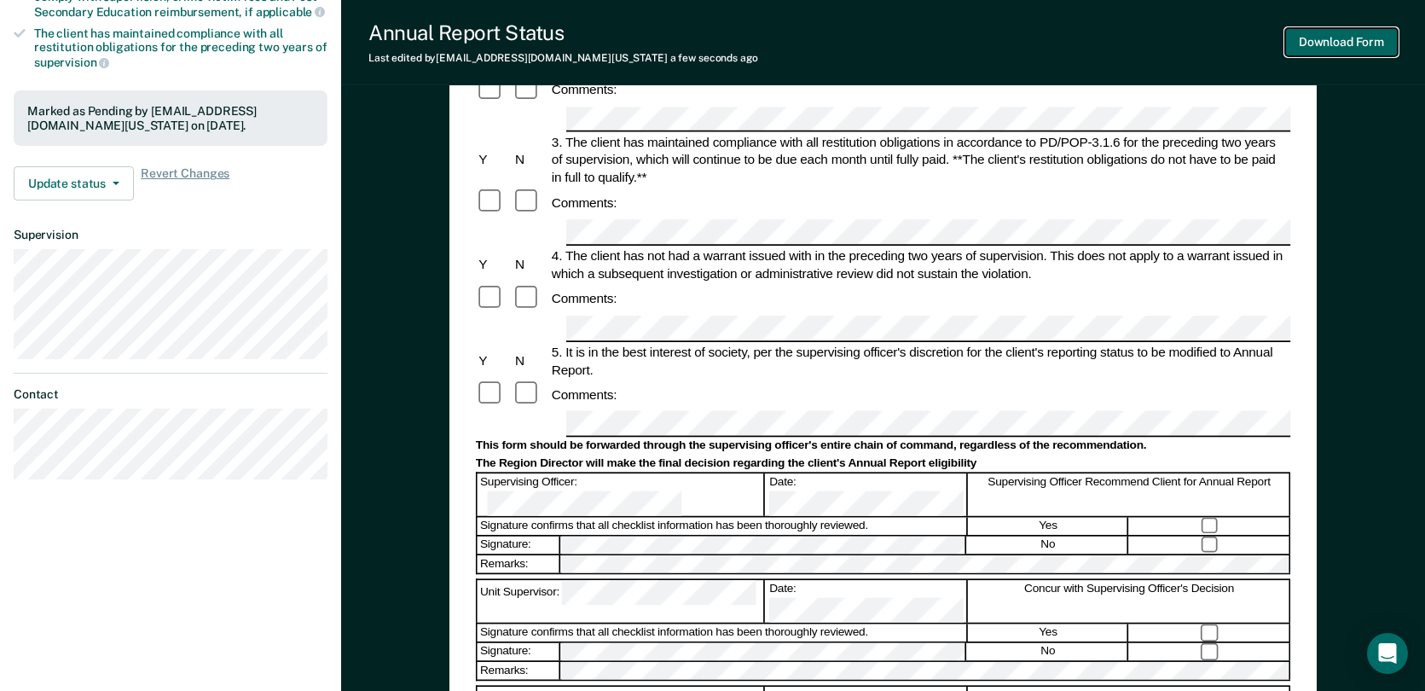
click at [1268, 40] on button "Download Form" at bounding box center [1341, 42] width 113 height 28
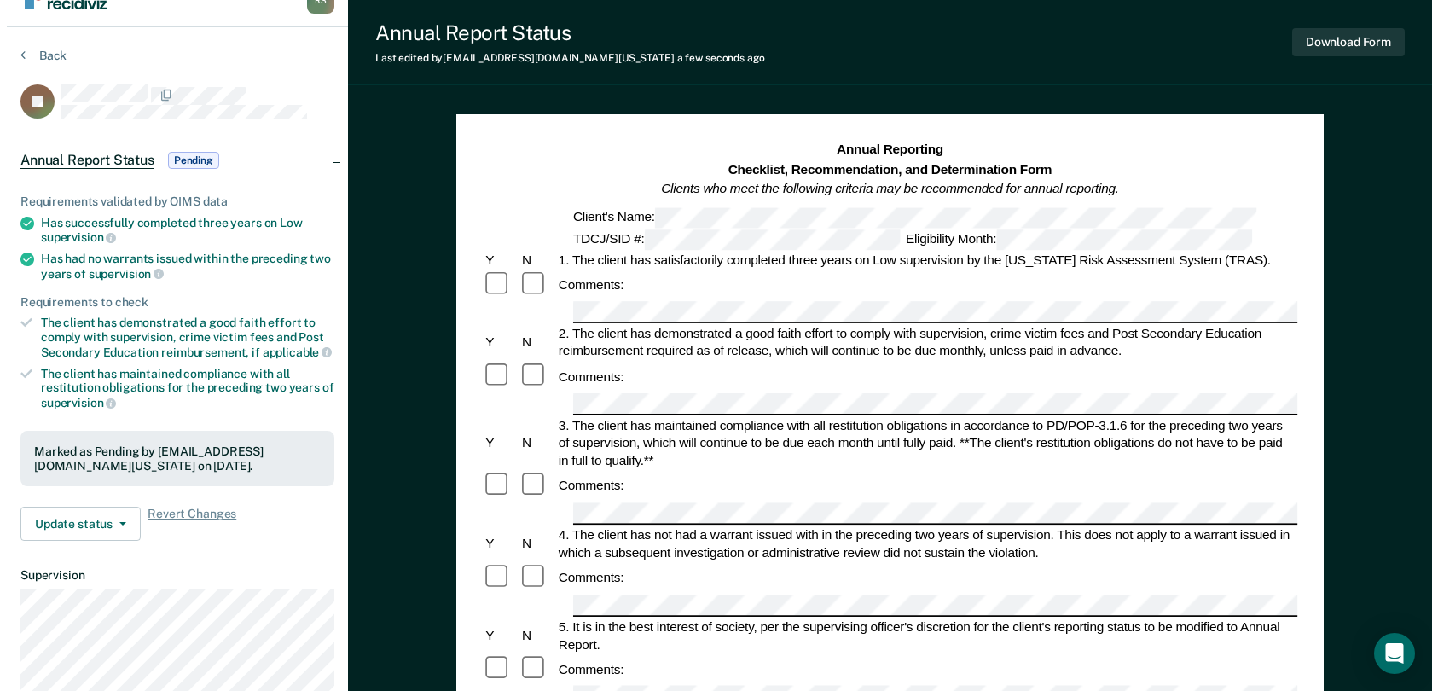
scroll to position [0, 0]
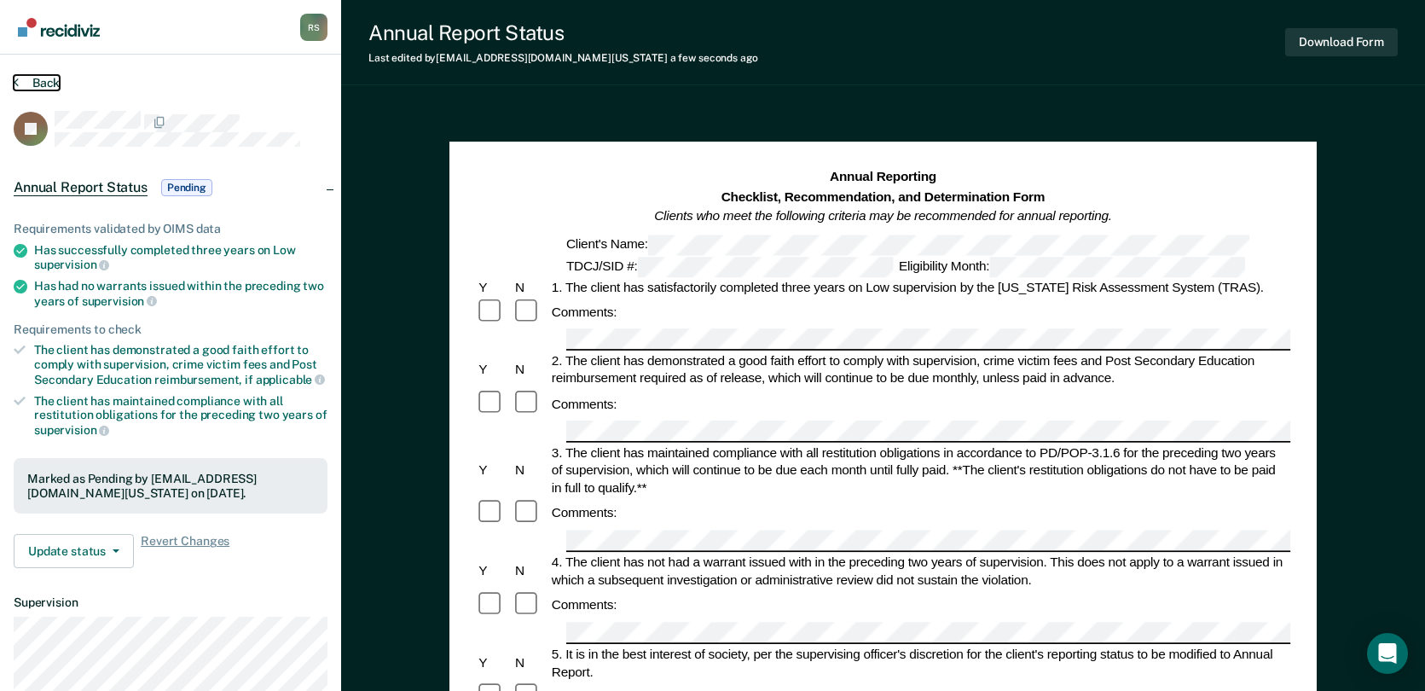
click at [49, 77] on button "Back" at bounding box center [37, 82] width 46 height 15
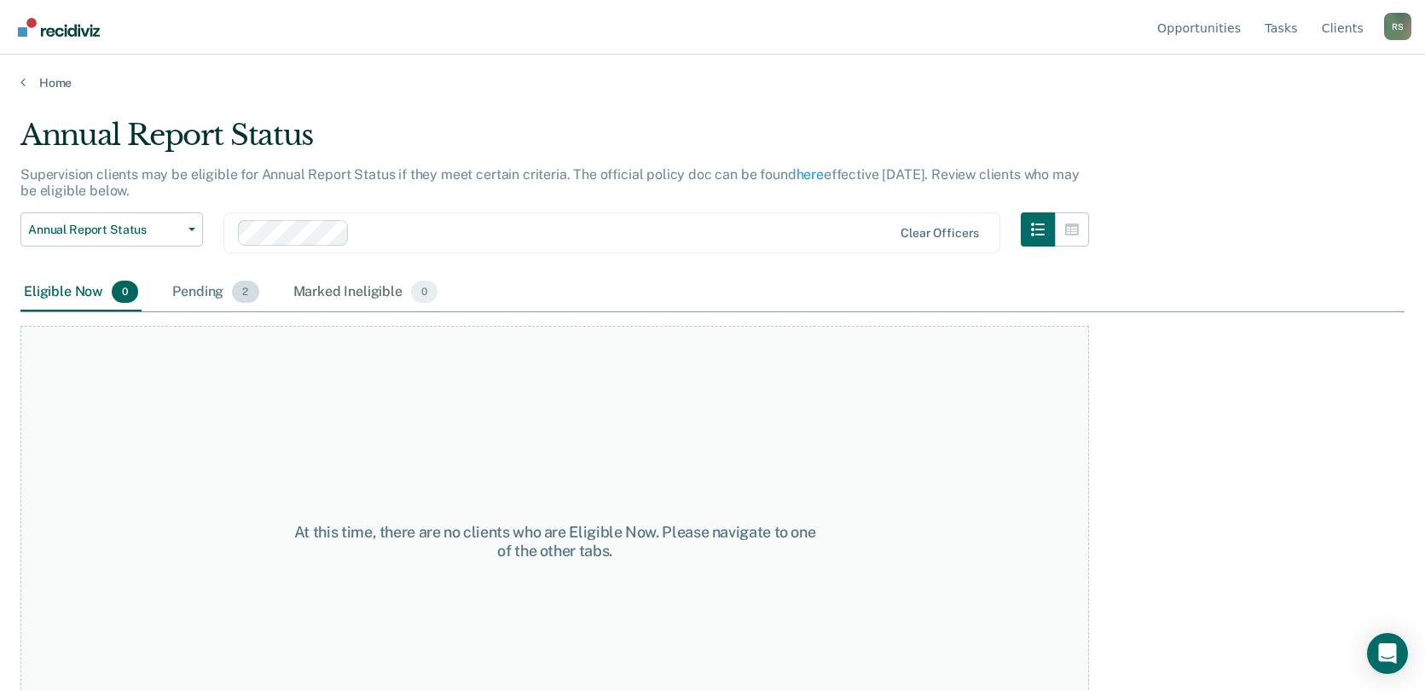
click at [212, 287] on div "Pending 2" at bounding box center [215, 293] width 93 height 38
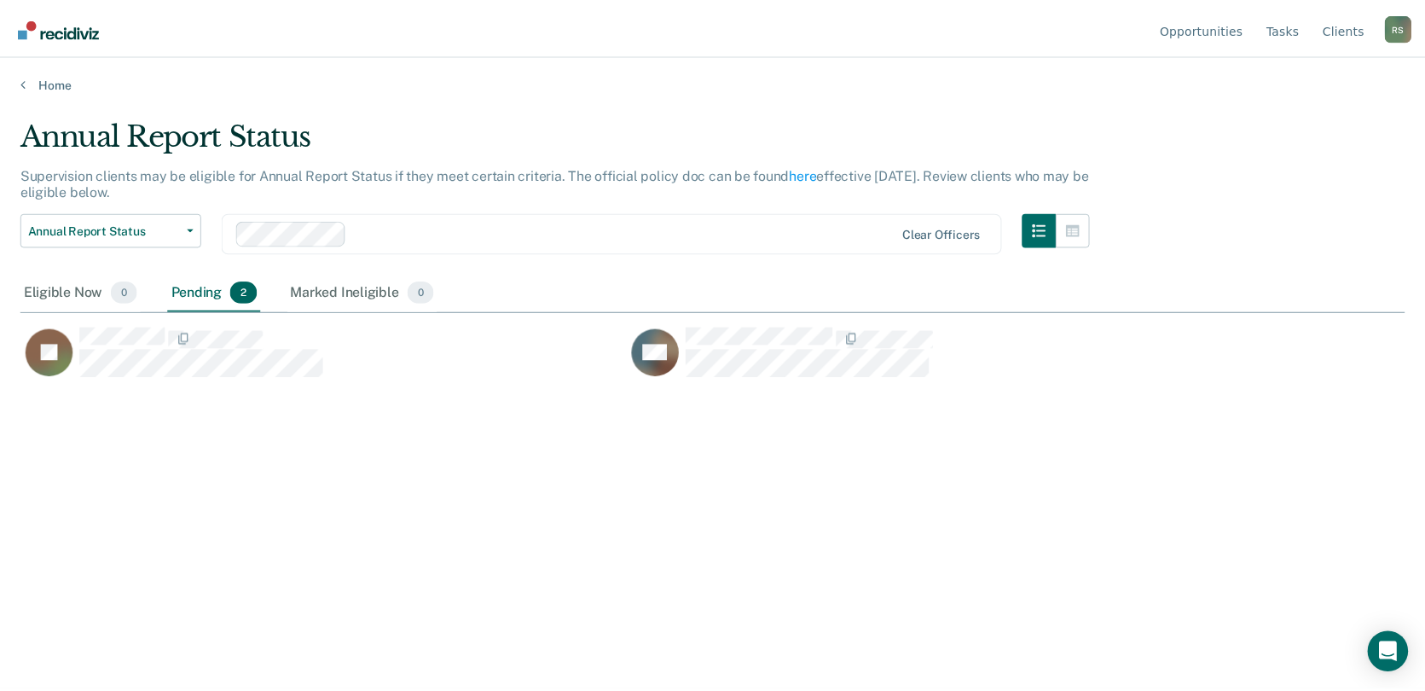
scroll to position [432, 1384]
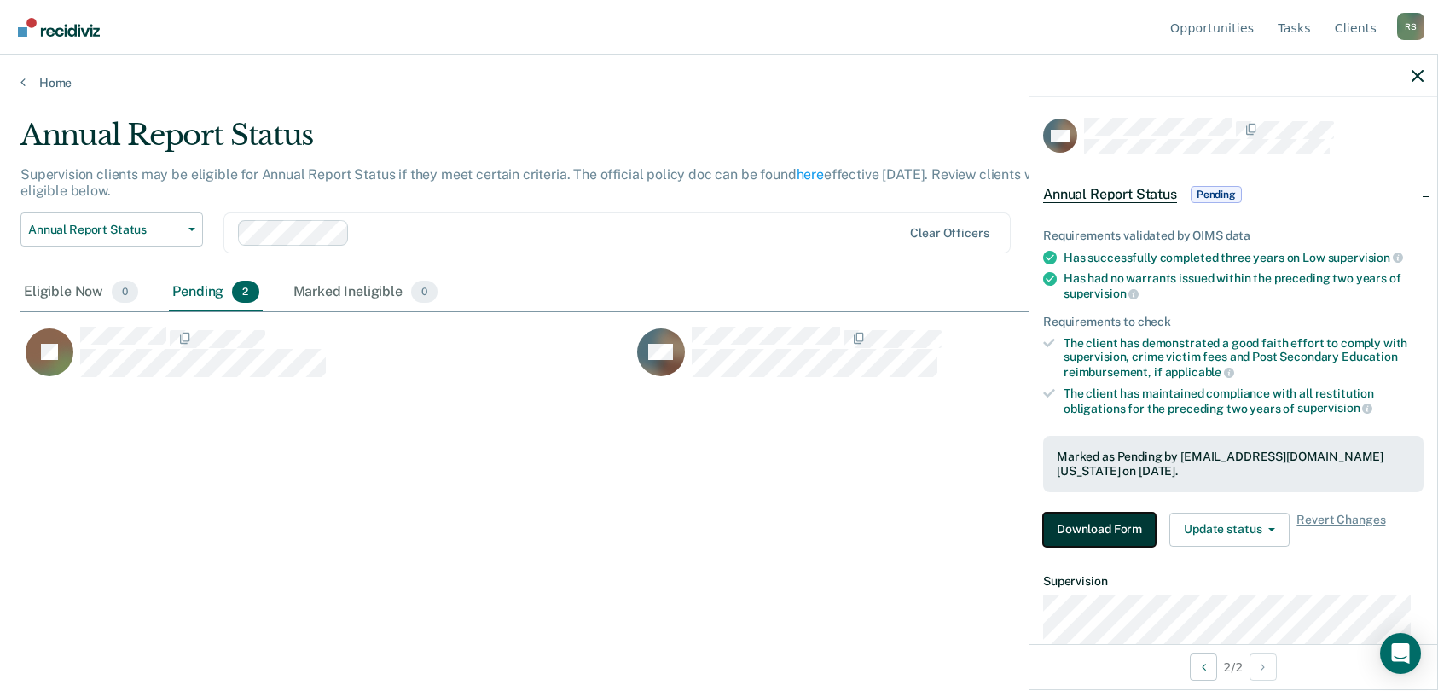
click at [1116, 526] on button "Download Form" at bounding box center [1099, 530] width 113 height 34
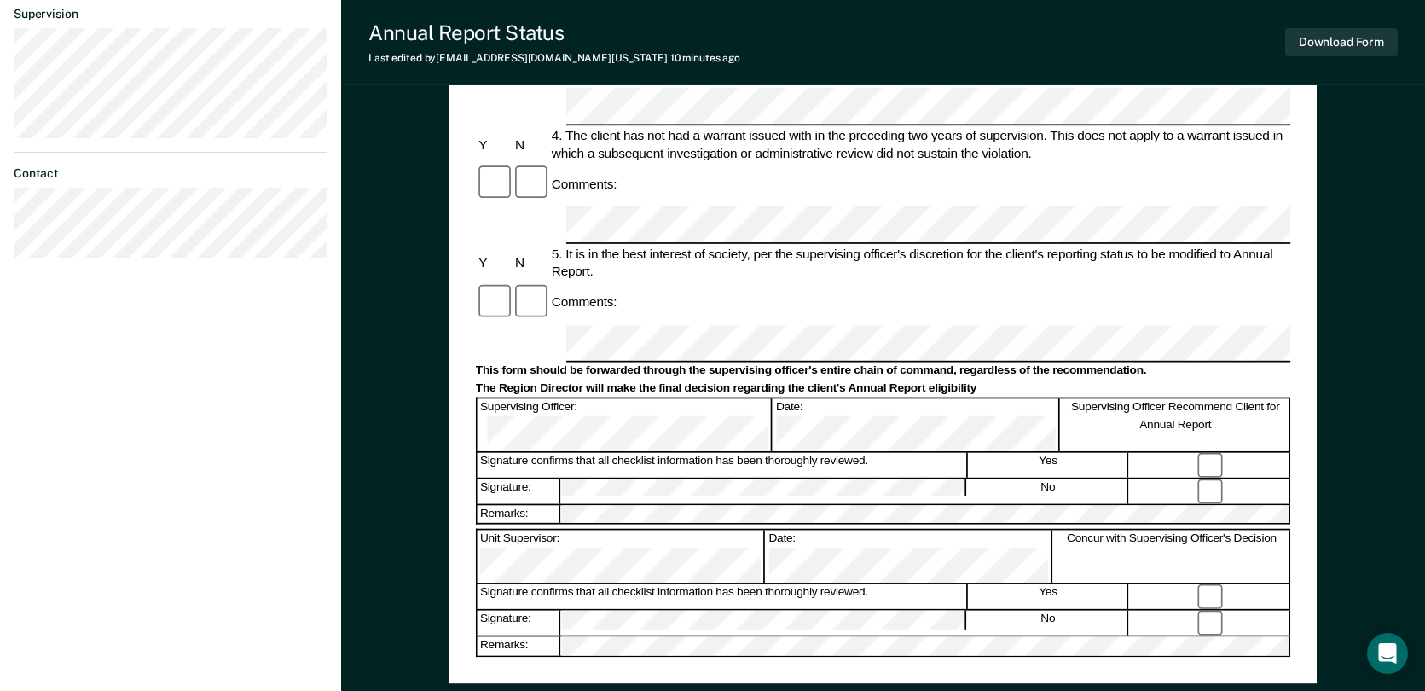
scroll to position [597, 0]
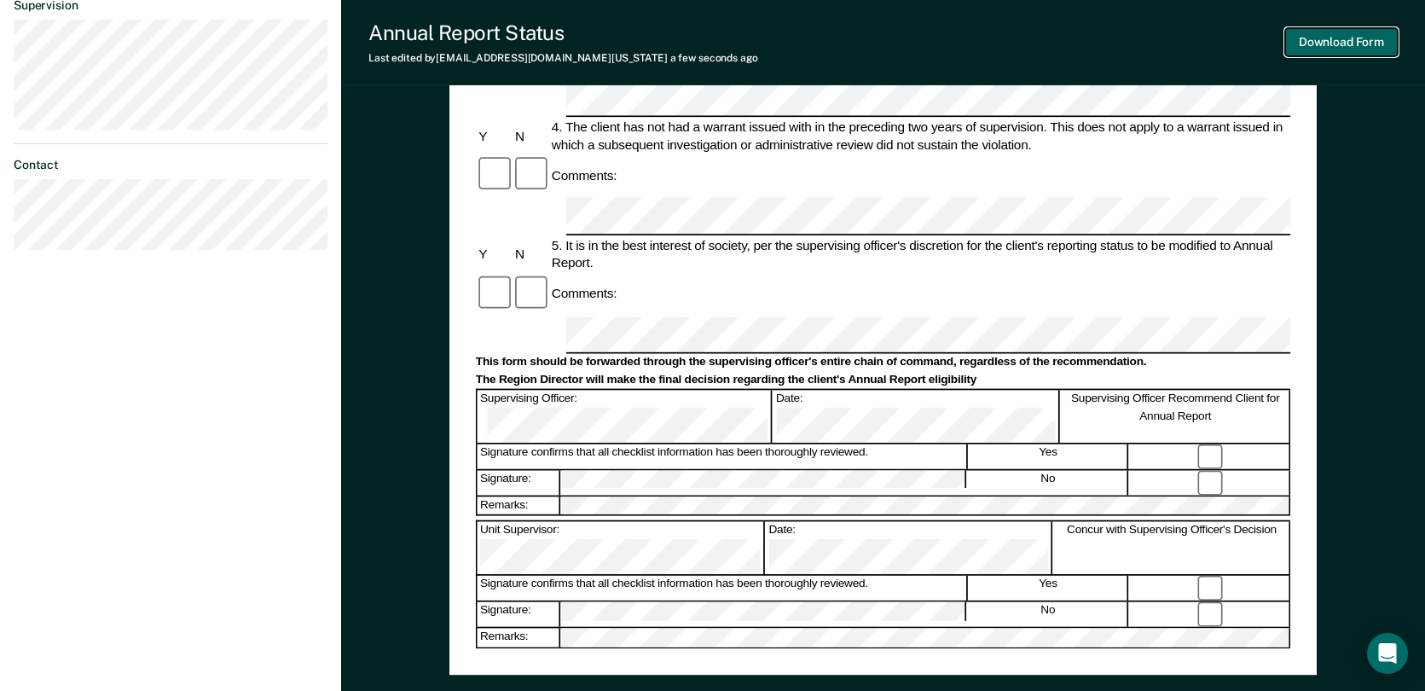
click at [1268, 35] on button "Download Form" at bounding box center [1341, 42] width 113 height 28
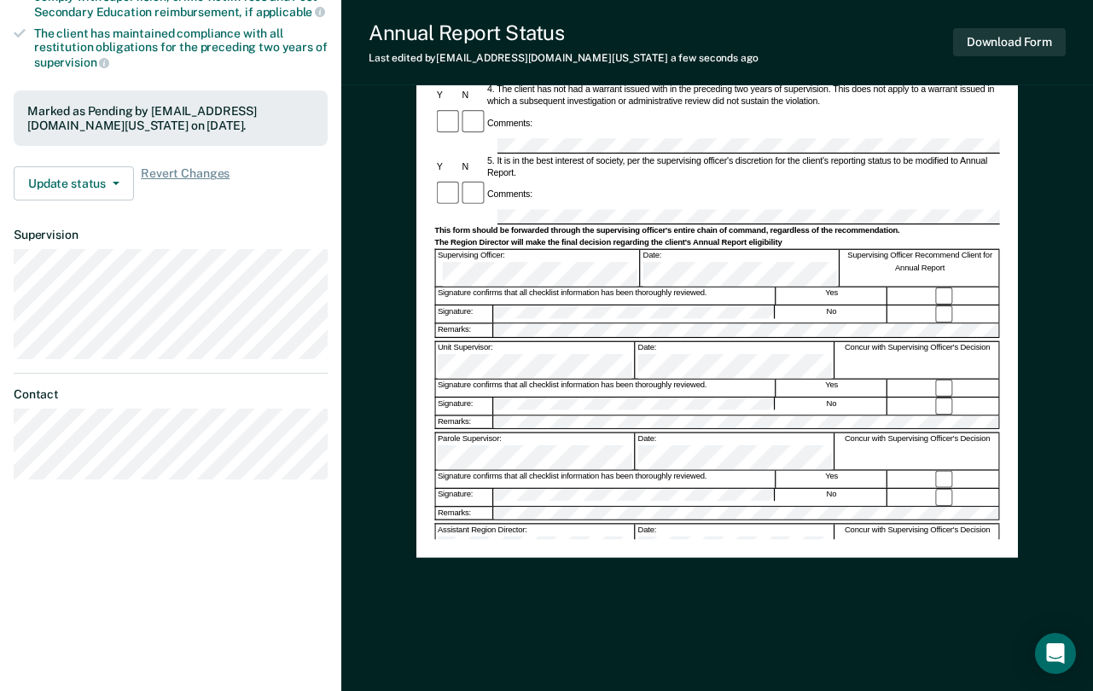
scroll to position [368, 0]
